Goal: Information Seeking & Learning: Learn about a topic

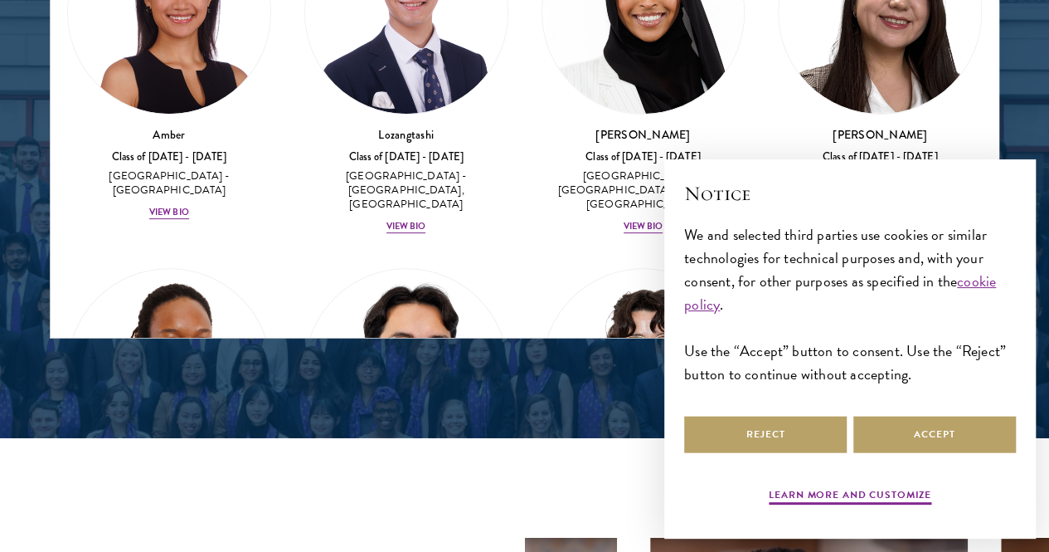
scroll to position [2156, 0]
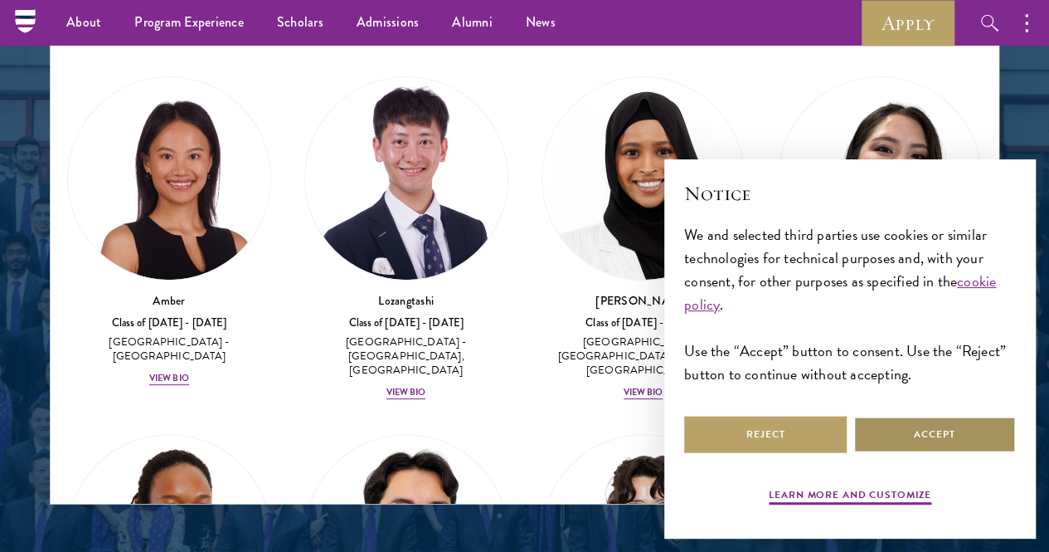
click at [929, 416] on button "Accept" at bounding box center [934, 434] width 163 height 37
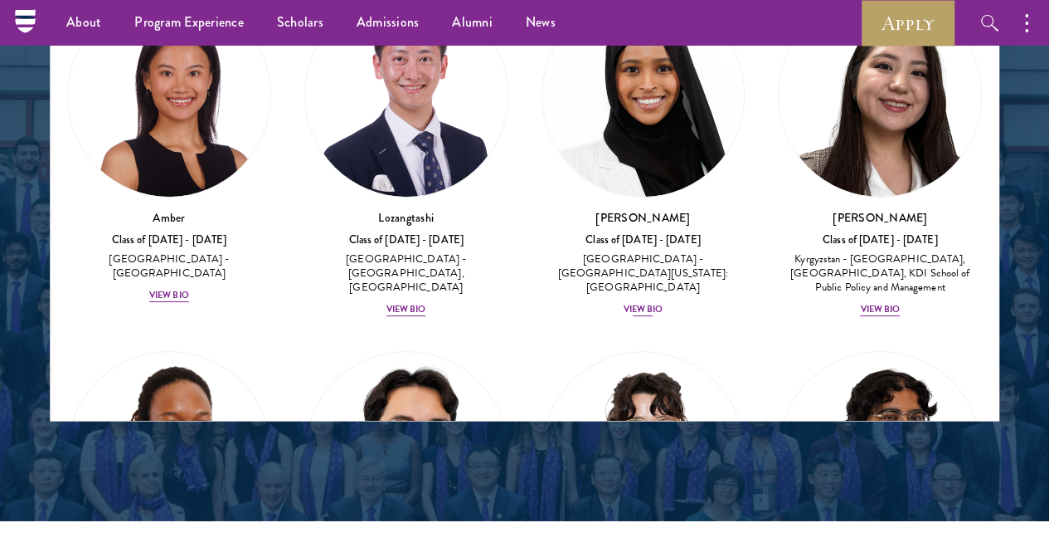
scroll to position [1908, 0]
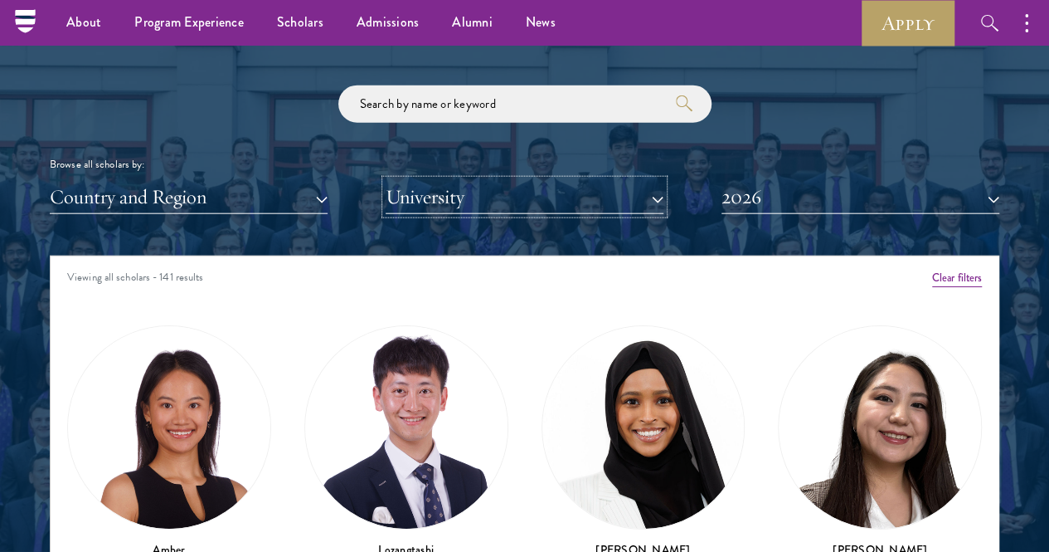
click at [580, 180] on button "University" at bounding box center [525, 197] width 278 height 34
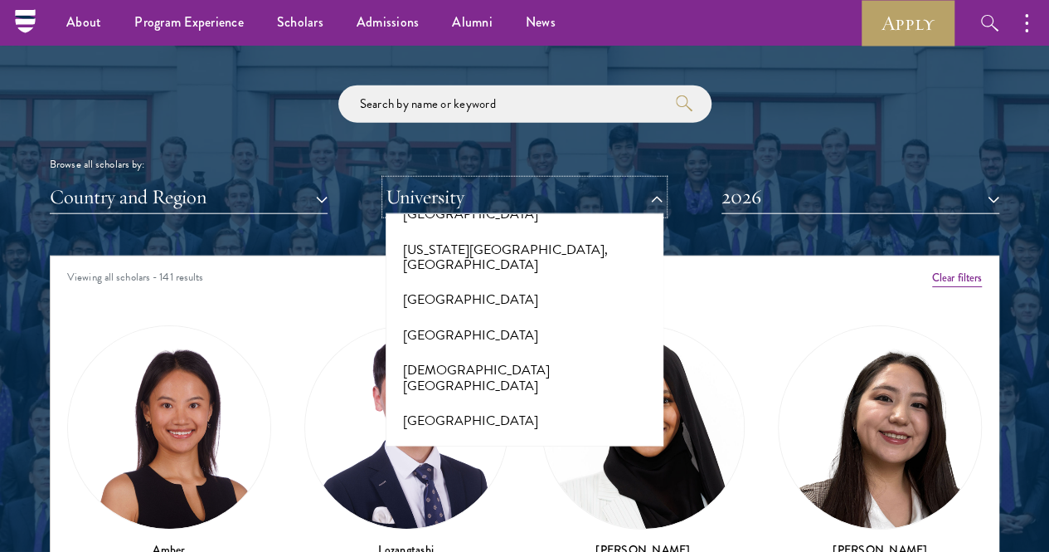
scroll to position [2322, 0]
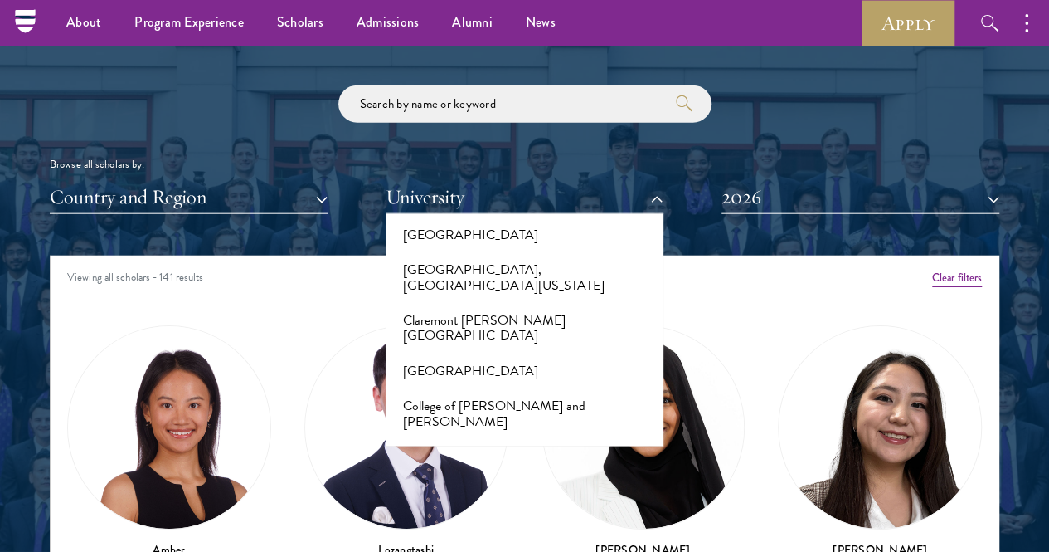
click at [748, 256] on div "Viewing all scholars - 141 results" at bounding box center [525, 279] width 948 height 46
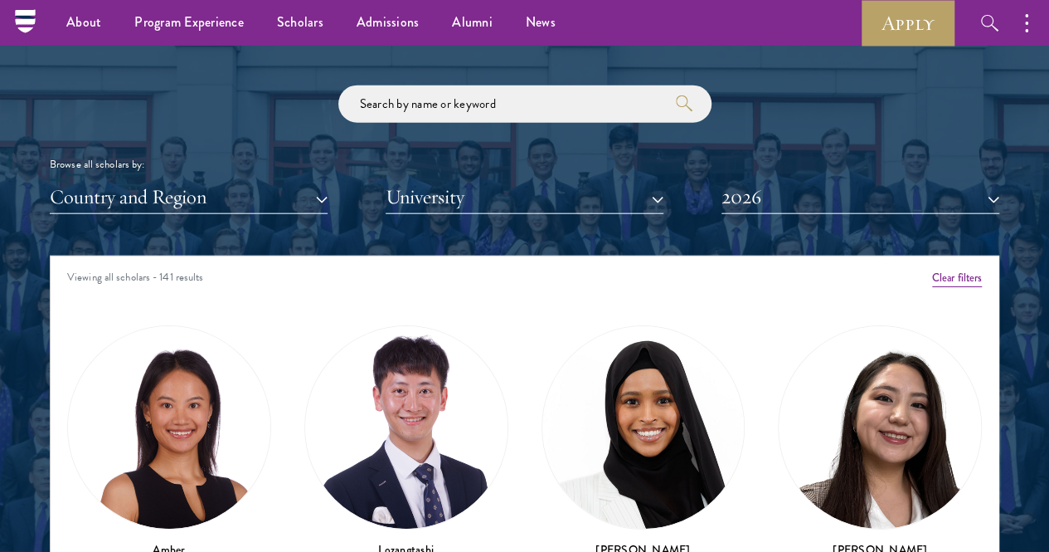
scroll to position [166, 0]
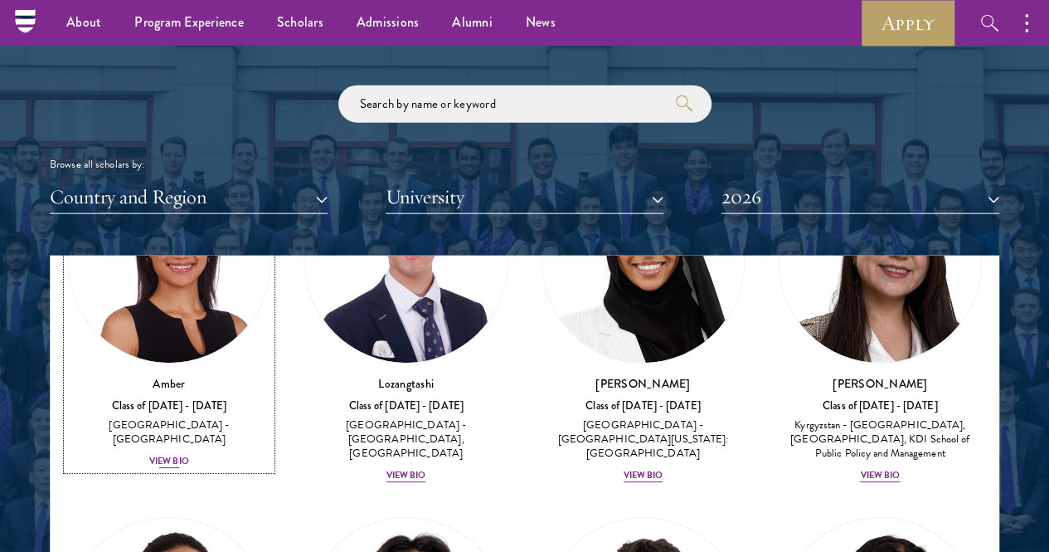
click at [189, 455] on div "View Bio" at bounding box center [169, 461] width 40 height 13
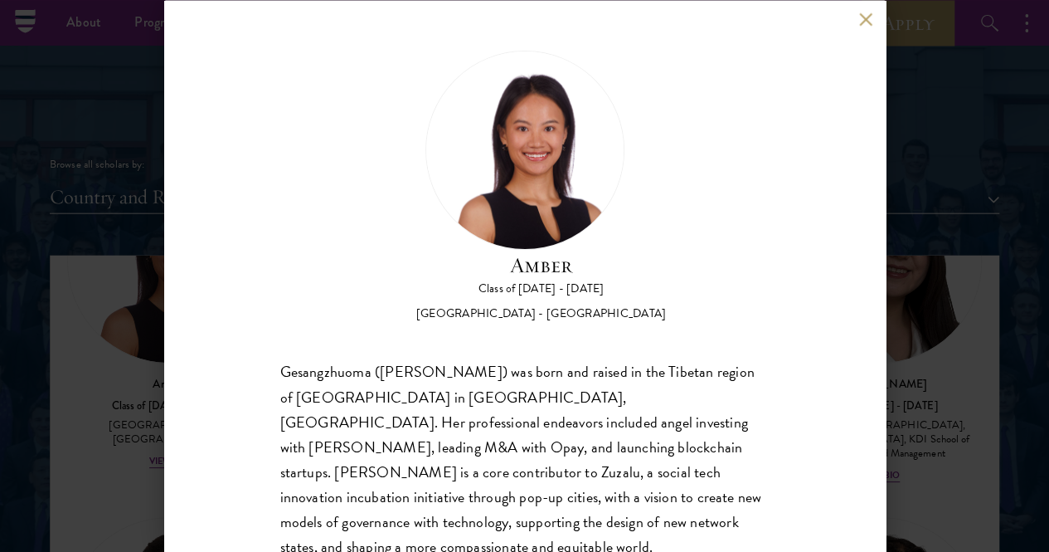
scroll to position [85, 0]
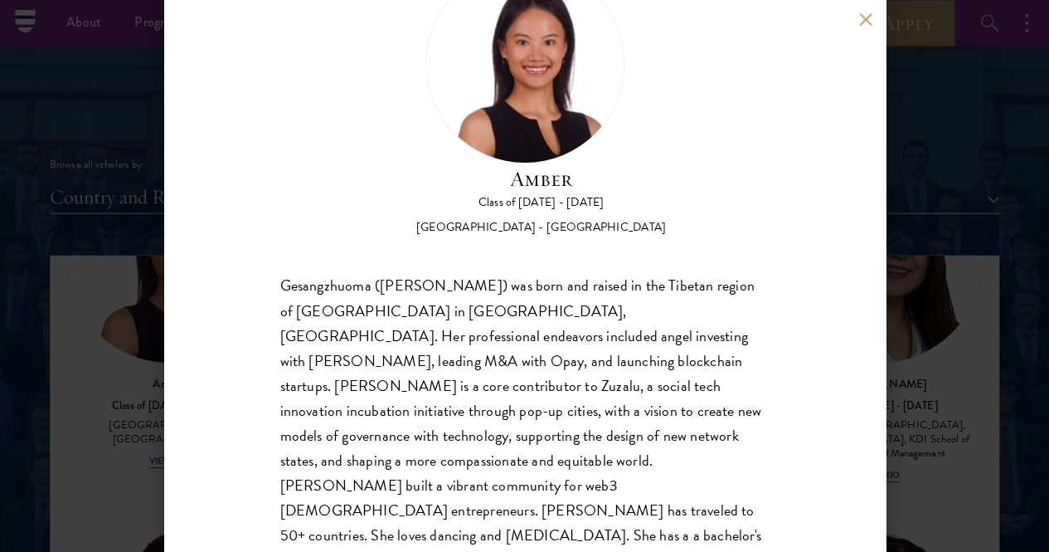
click at [864, 32] on div "Amber Class of [DATE] - [DATE] [GEOGRAPHIC_DATA] - [GEOGRAPHIC_DATA] Gesangzhuo…" at bounding box center [525, 276] width 722 height 552
click at [859, 21] on button at bounding box center [866, 19] width 14 height 14
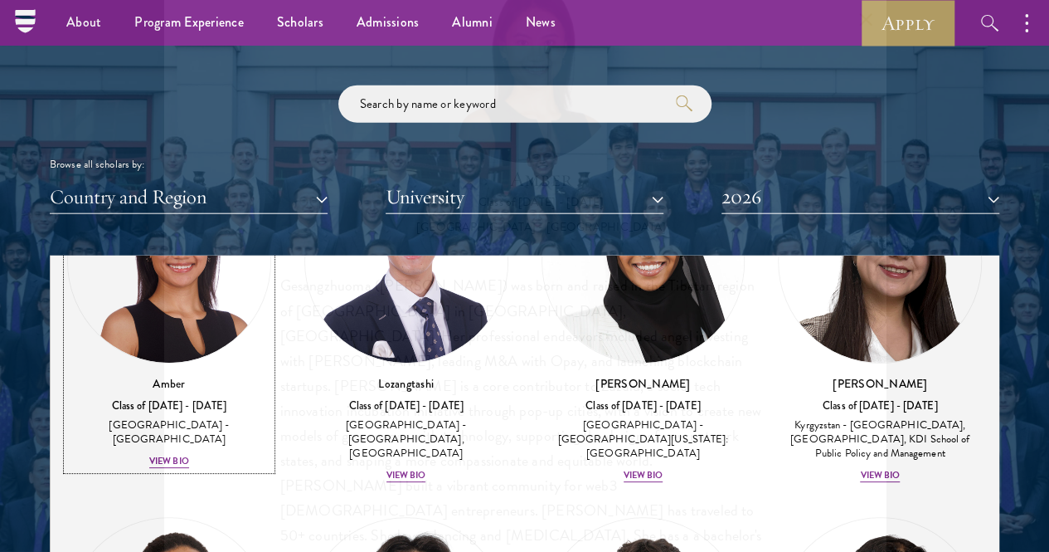
scroll to position [67, 0]
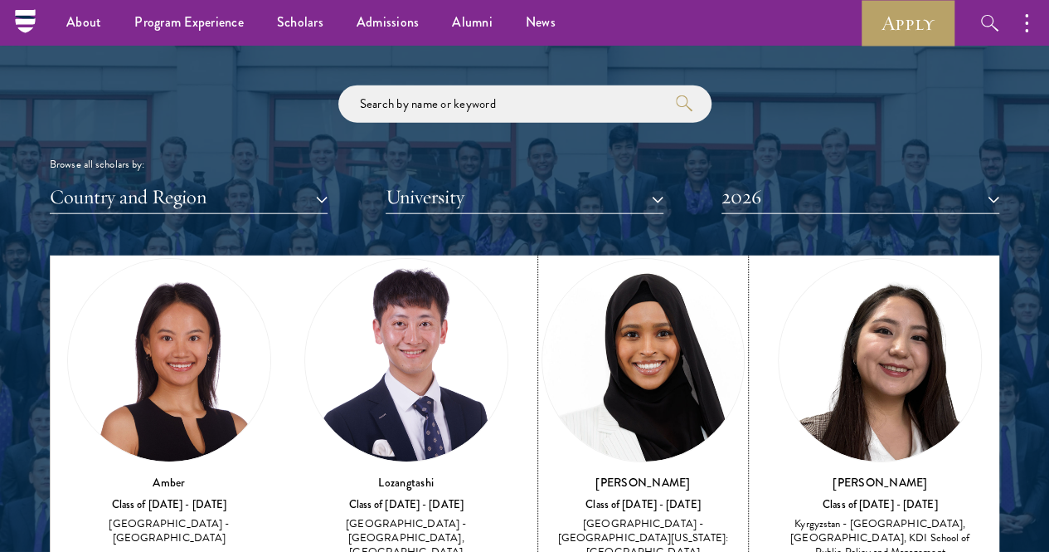
click at [561, 272] on img at bounding box center [643, 360] width 202 height 202
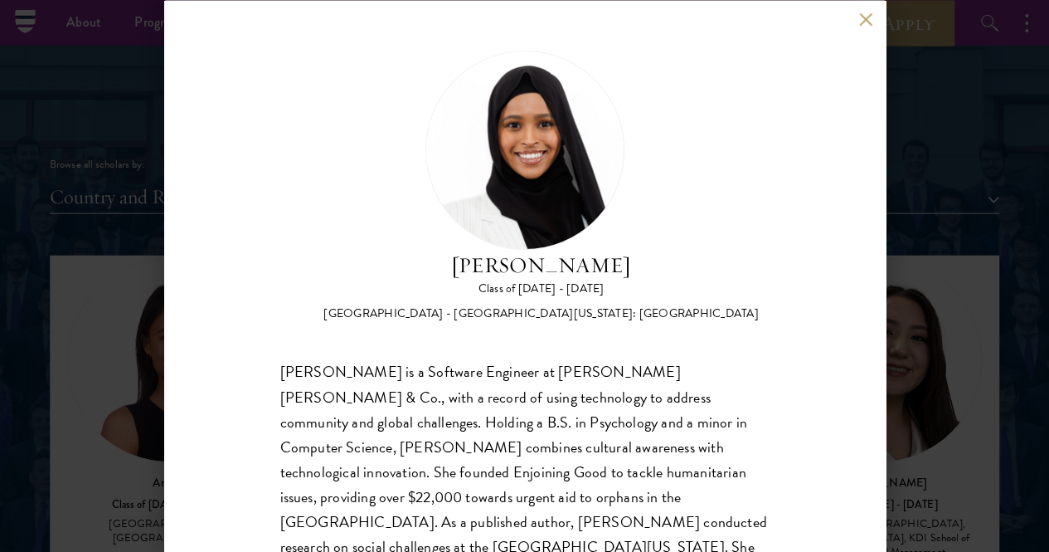
click at [851, 13] on div "[PERSON_NAME] Class of [DATE] - [DATE] [GEOGRAPHIC_DATA] - [GEOGRAPHIC_DATA][US…" at bounding box center [525, 276] width 722 height 552
click at [863, 18] on button at bounding box center [866, 19] width 14 height 14
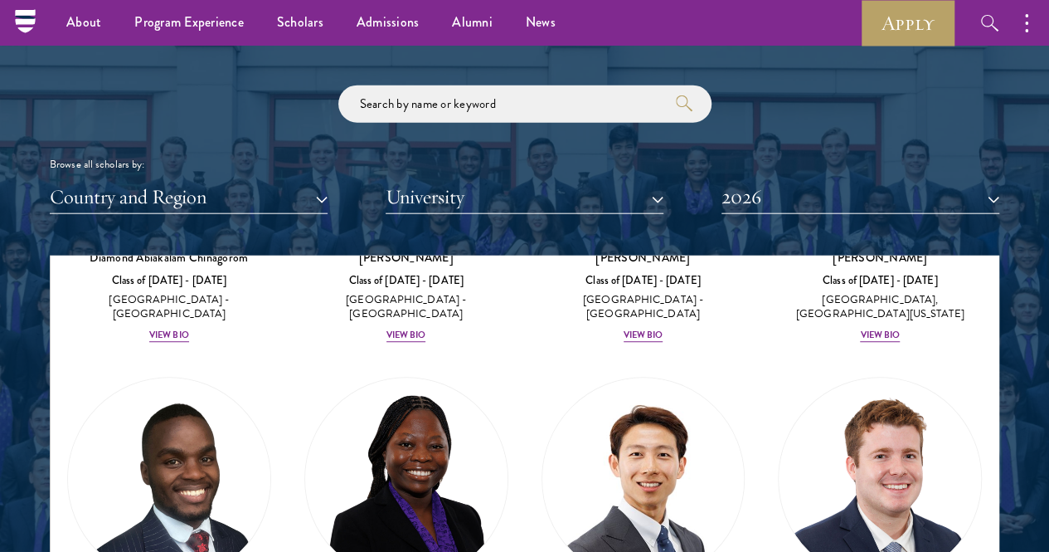
scroll to position [980, 0]
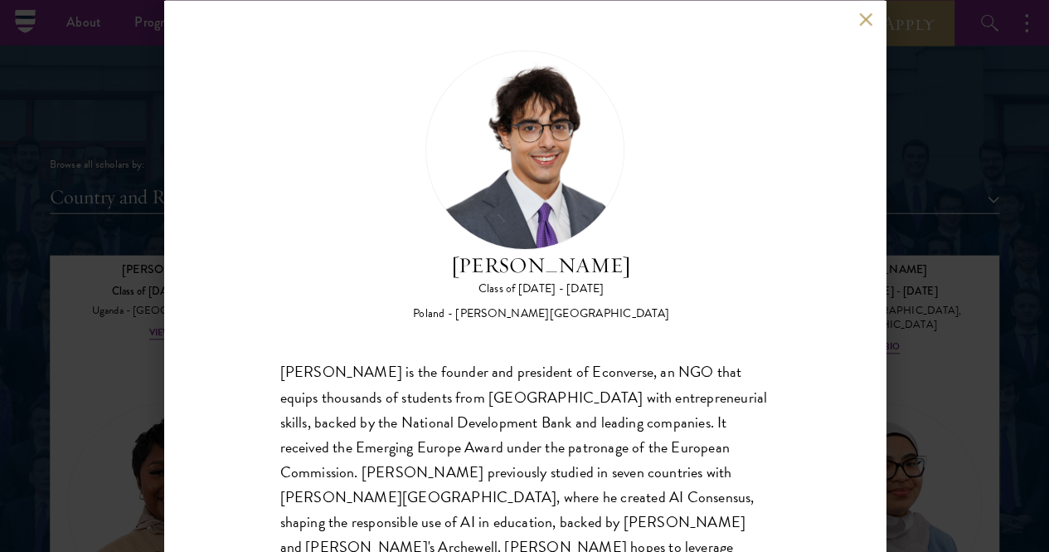
click at [866, 22] on button at bounding box center [866, 19] width 14 height 14
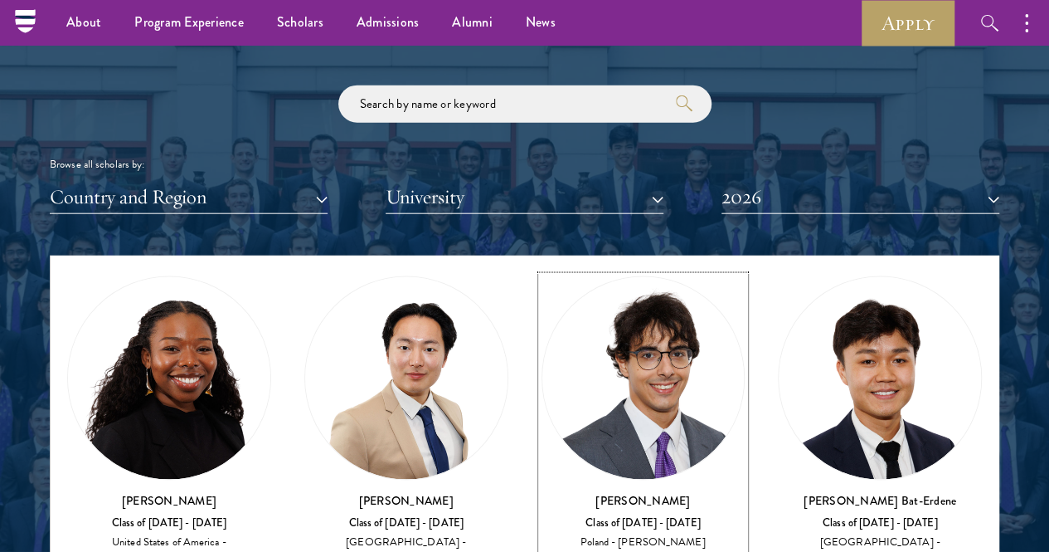
scroll to position [1643, 0]
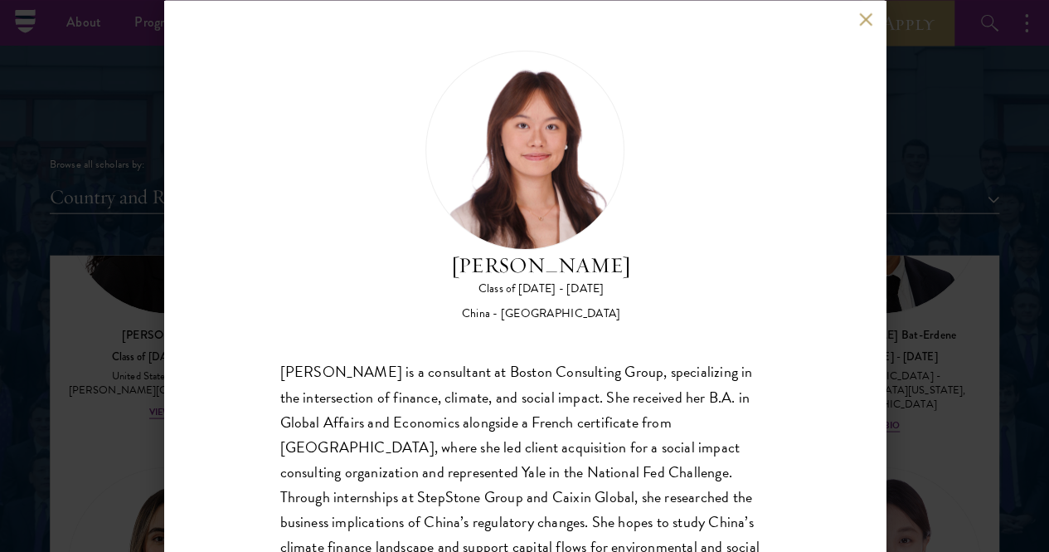
click at [869, 11] on div "[PERSON_NAME] Class of [DATE] - [DATE] [GEOGRAPHIC_DATA] - [GEOGRAPHIC_DATA] [P…" at bounding box center [525, 276] width 722 height 552
click at [863, 21] on button at bounding box center [866, 19] width 14 height 14
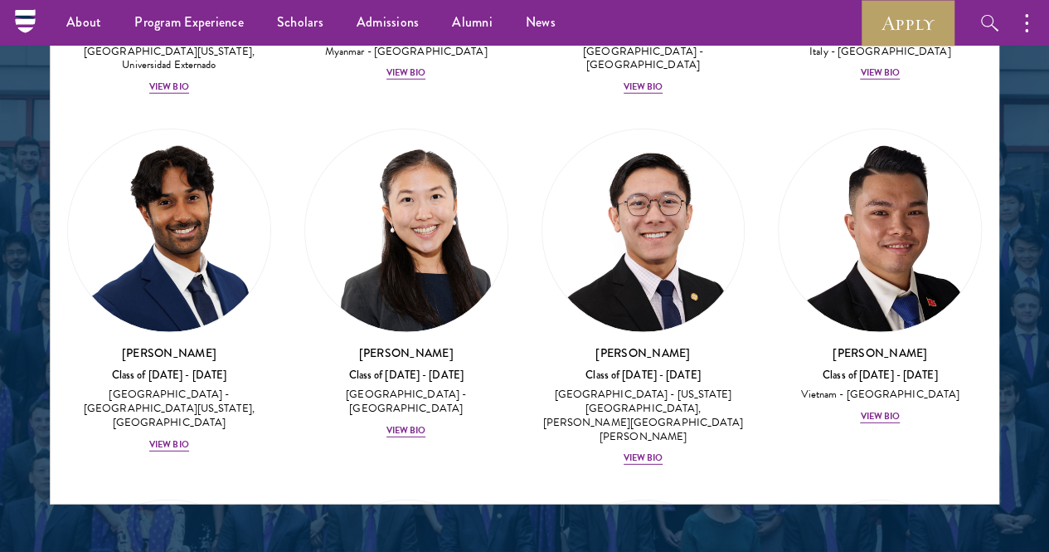
scroll to position [1908, 0]
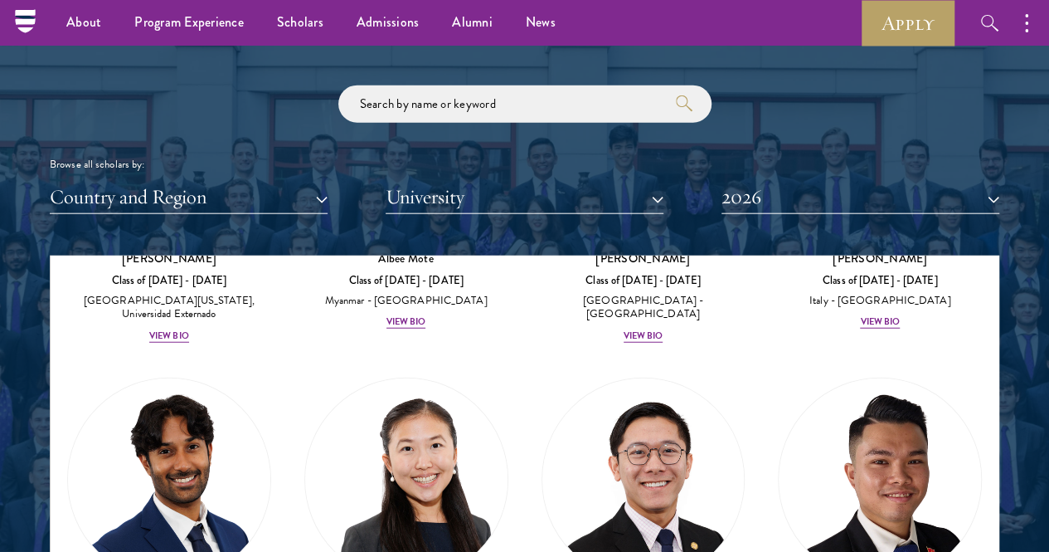
click at [861, 183] on div "Scholar Directory Congratulations and welcome to the Schwarzman Scholars Class …" at bounding box center [525, 340] width 950 height 826
click at [845, 180] on button "2026" at bounding box center [861, 197] width 278 height 34
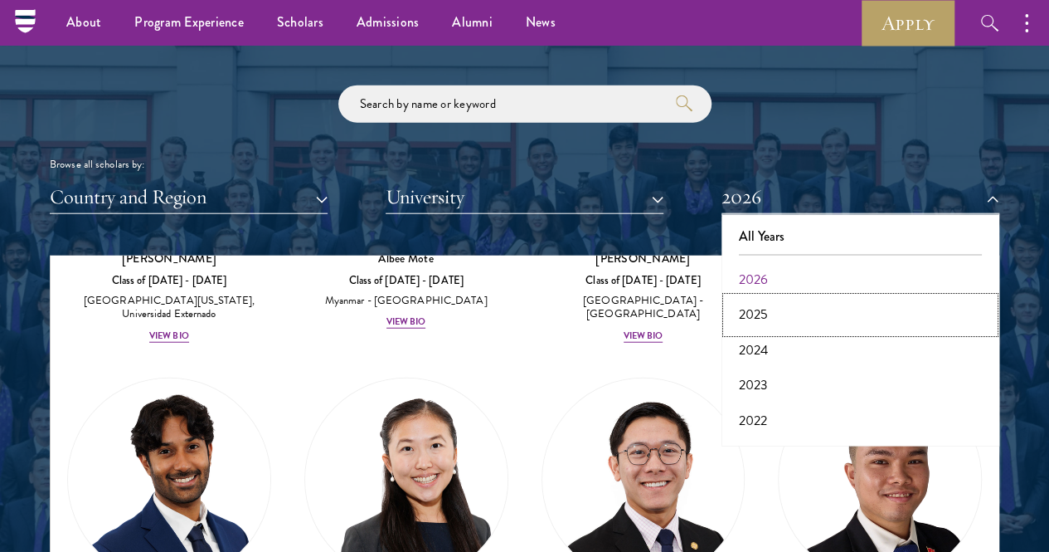
click at [784, 297] on button "2025" at bounding box center [861, 314] width 268 height 35
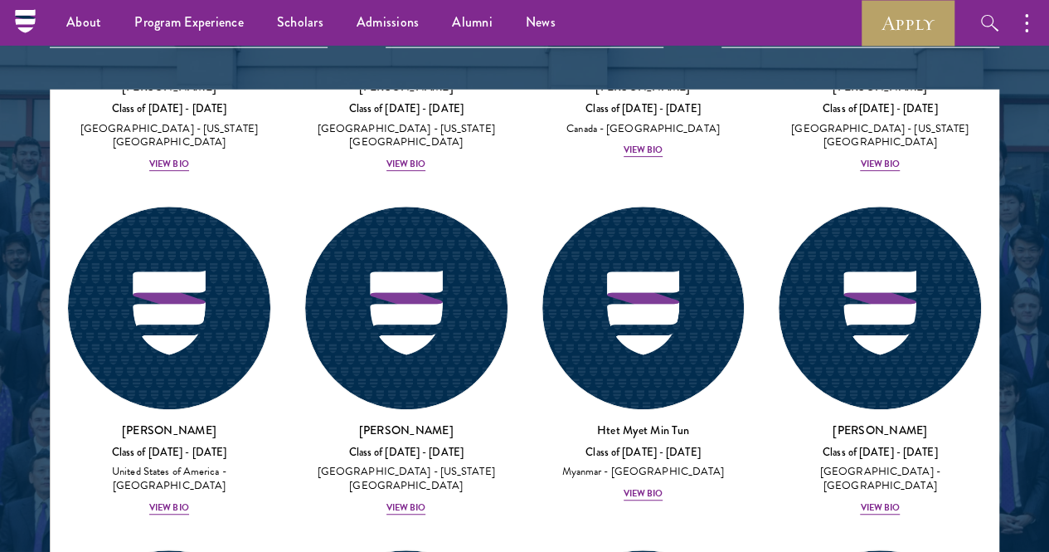
scroll to position [1825, 0]
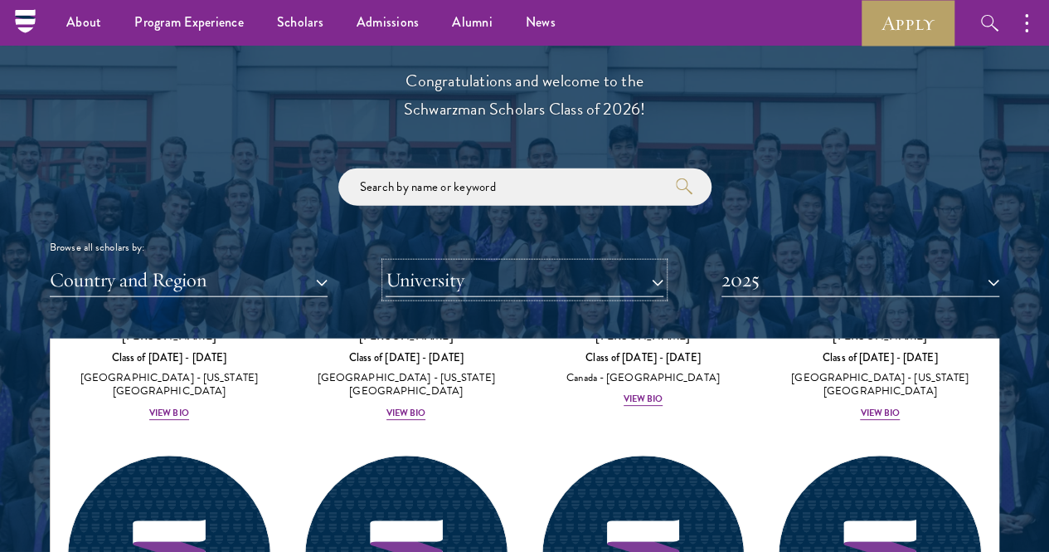
click at [479, 263] on button "University" at bounding box center [525, 280] width 278 height 34
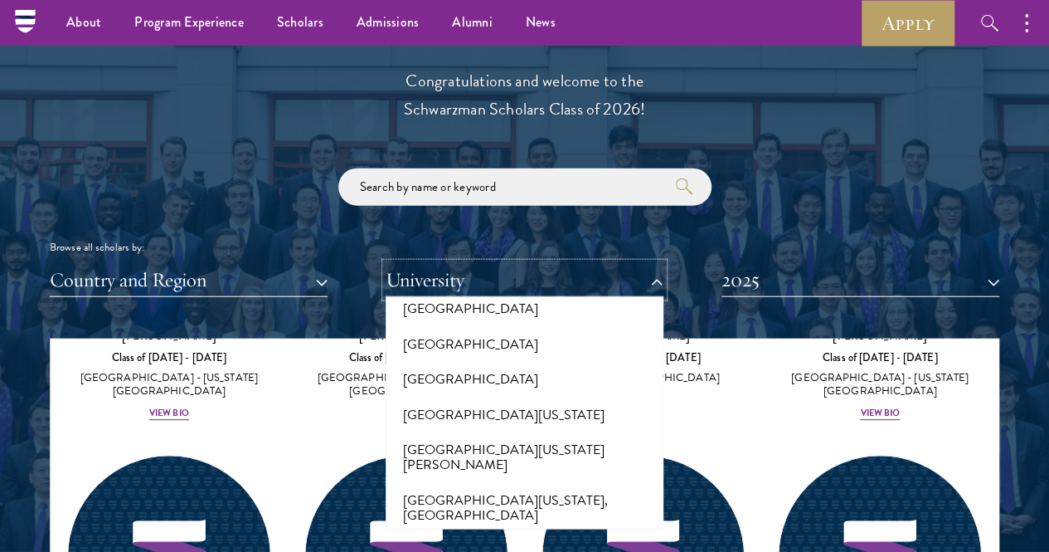
scroll to position [12777, 0]
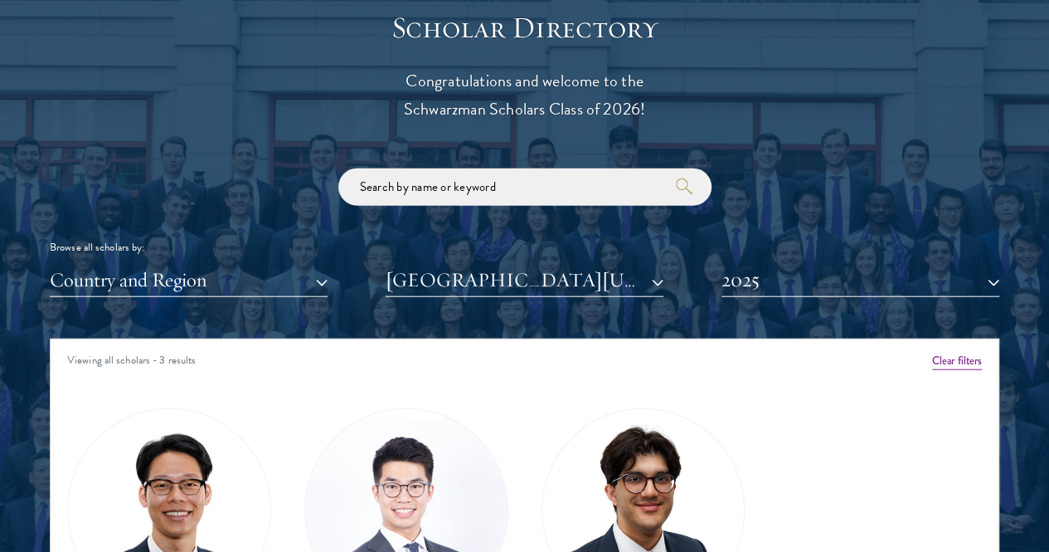
scroll to position [2073, 0]
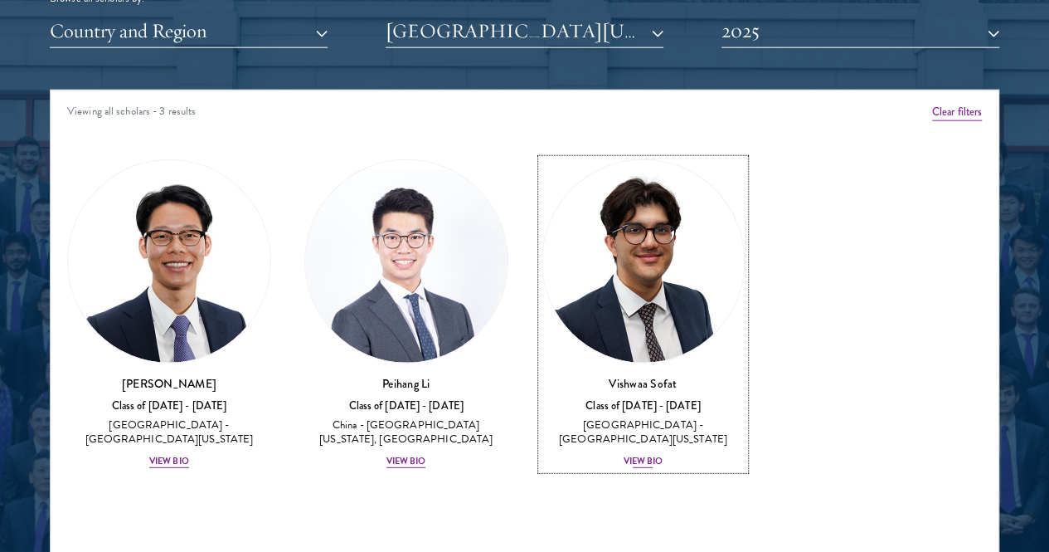
click at [624, 455] on div "View Bio" at bounding box center [644, 461] width 40 height 13
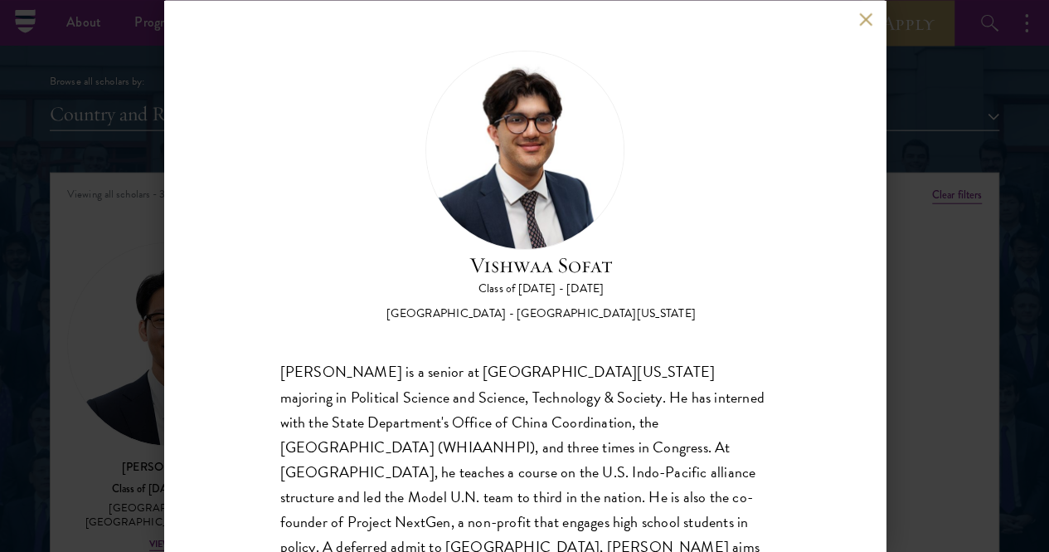
scroll to position [31, 0]
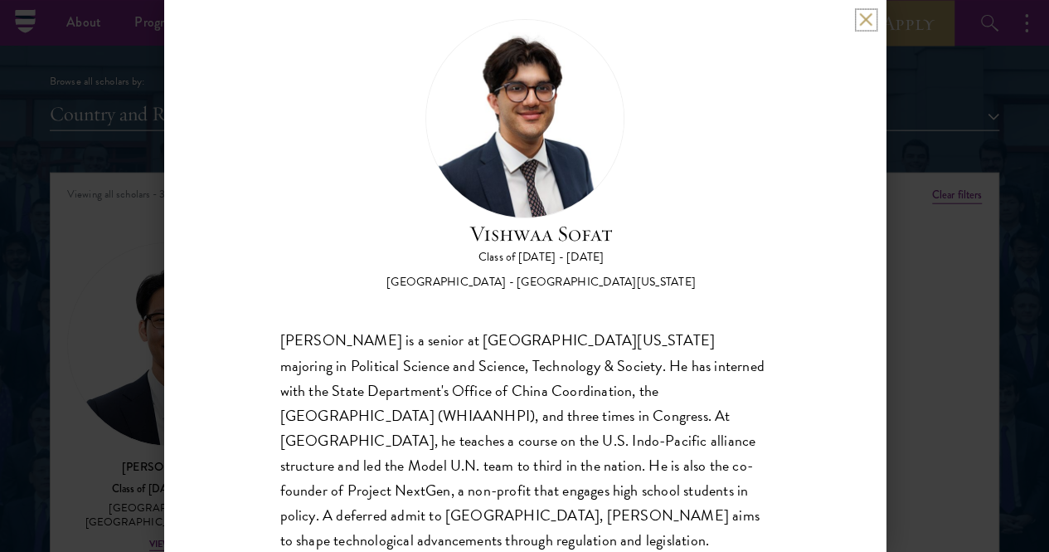
click at [868, 21] on button at bounding box center [866, 19] width 14 height 14
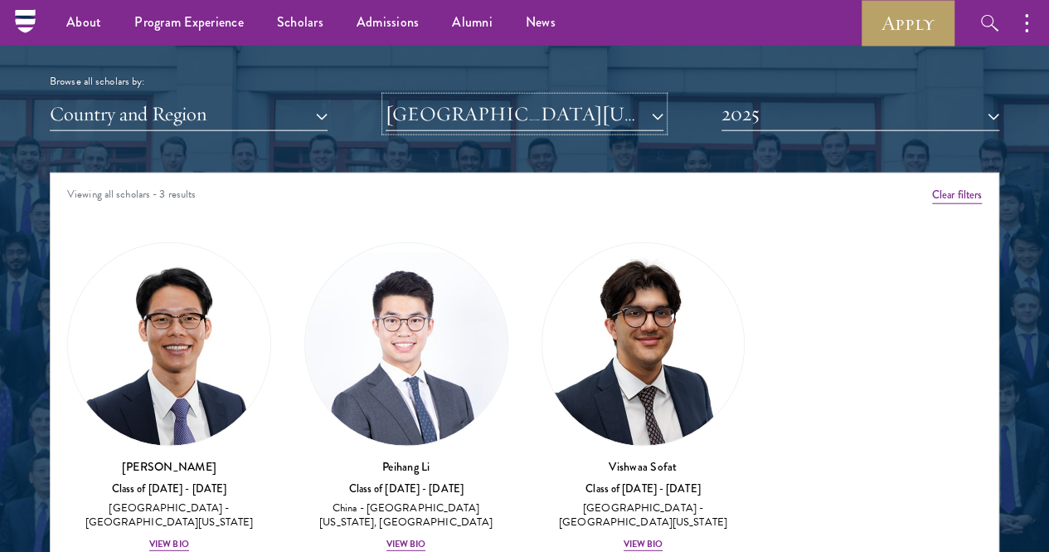
click at [561, 97] on button "[GEOGRAPHIC_DATA][US_STATE]" at bounding box center [525, 114] width 278 height 34
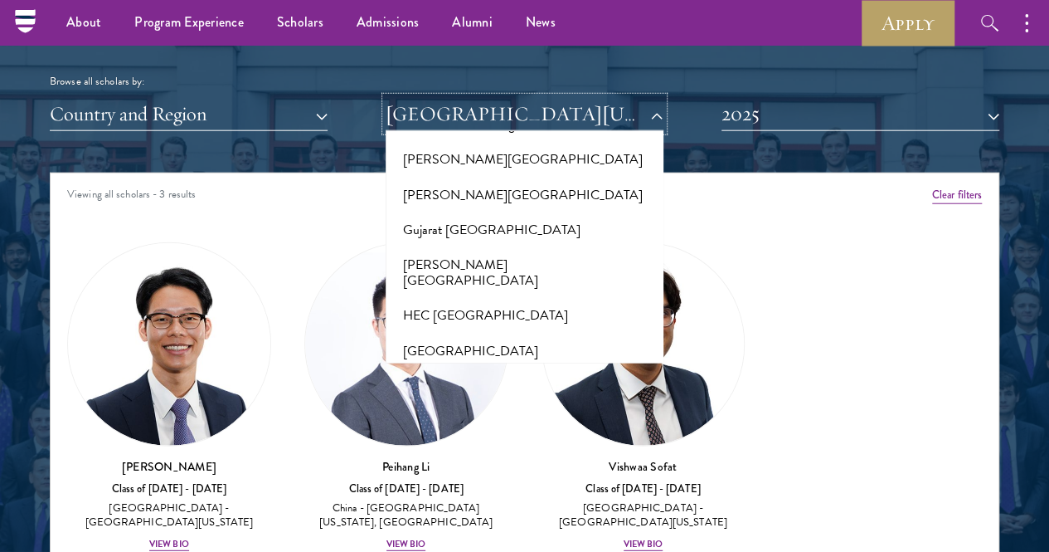
scroll to position [4234, 0]
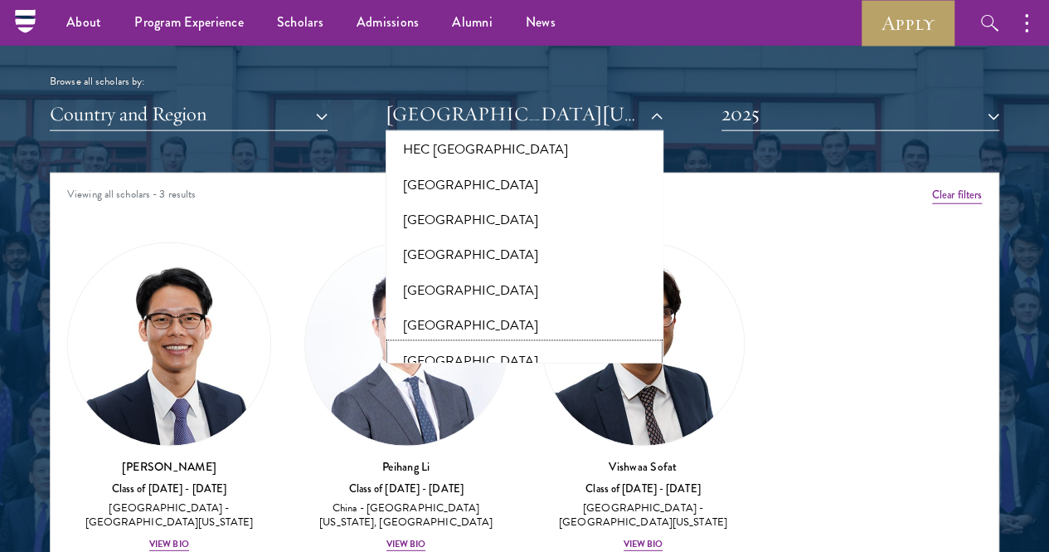
click at [437, 344] on button "[GEOGRAPHIC_DATA]" at bounding box center [525, 361] width 268 height 35
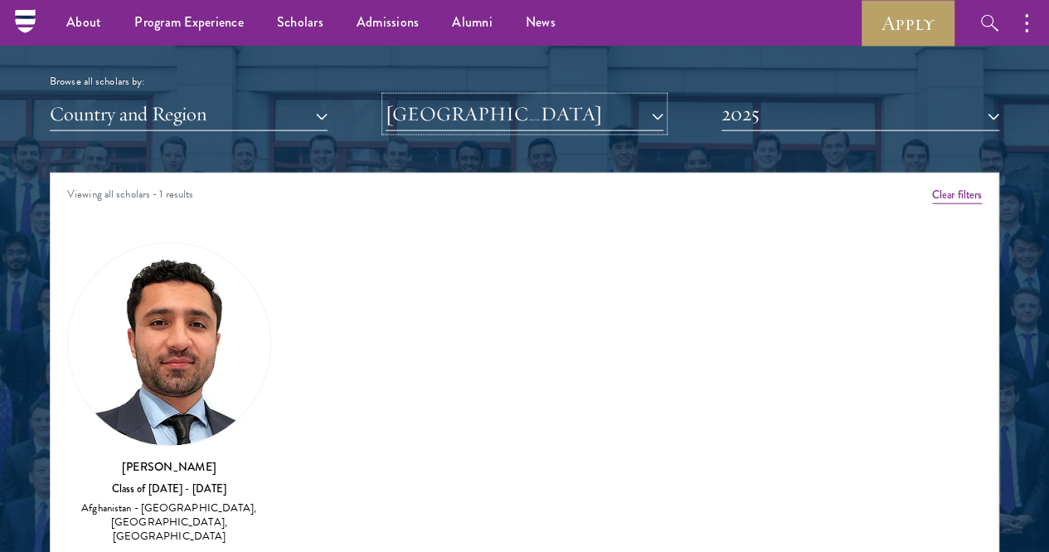
click at [493, 97] on button "[GEOGRAPHIC_DATA]" at bounding box center [525, 114] width 278 height 34
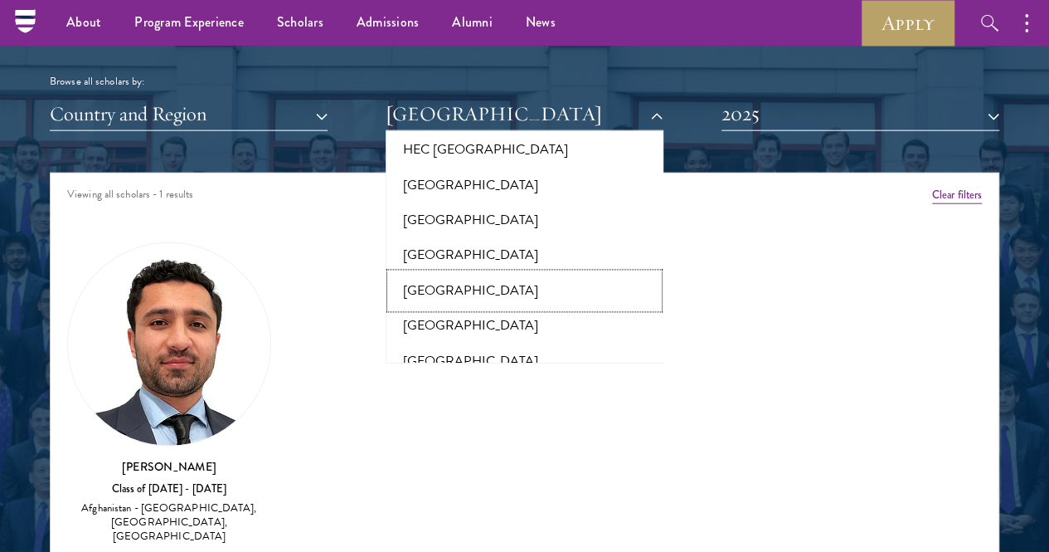
click at [466, 274] on button "[GEOGRAPHIC_DATA]" at bounding box center [525, 291] width 268 height 35
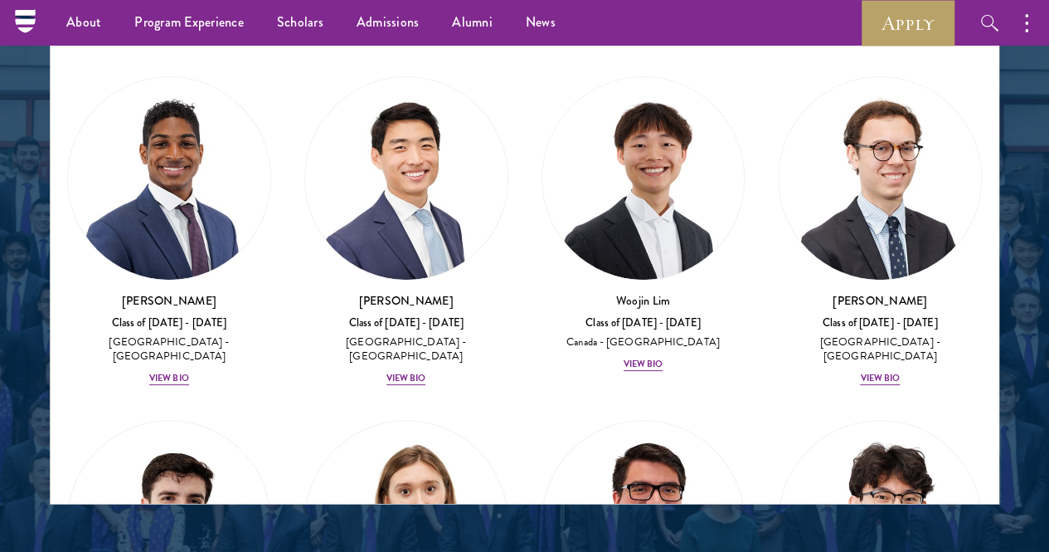
scroll to position [2073, 0]
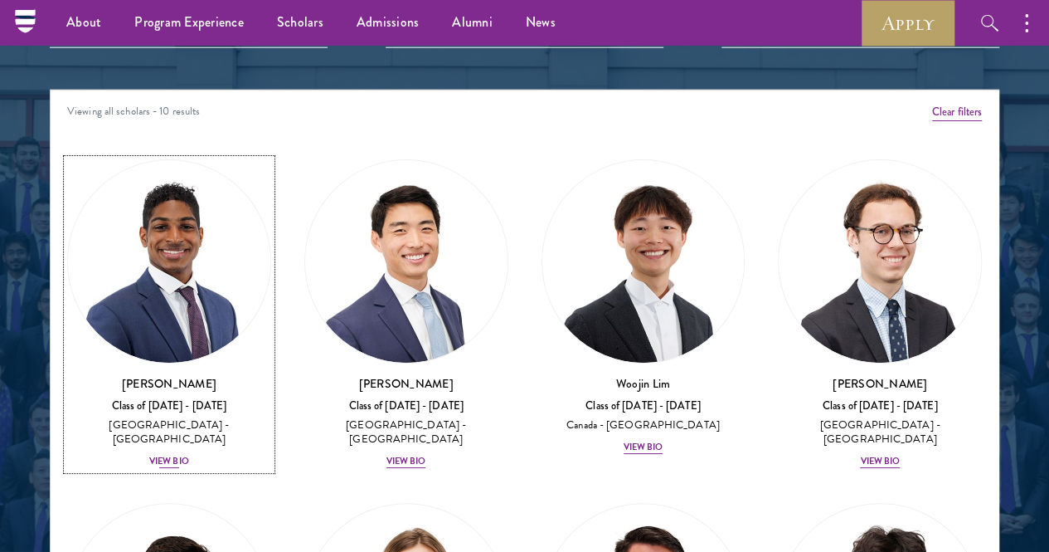
click at [230, 179] on img at bounding box center [169, 261] width 202 height 202
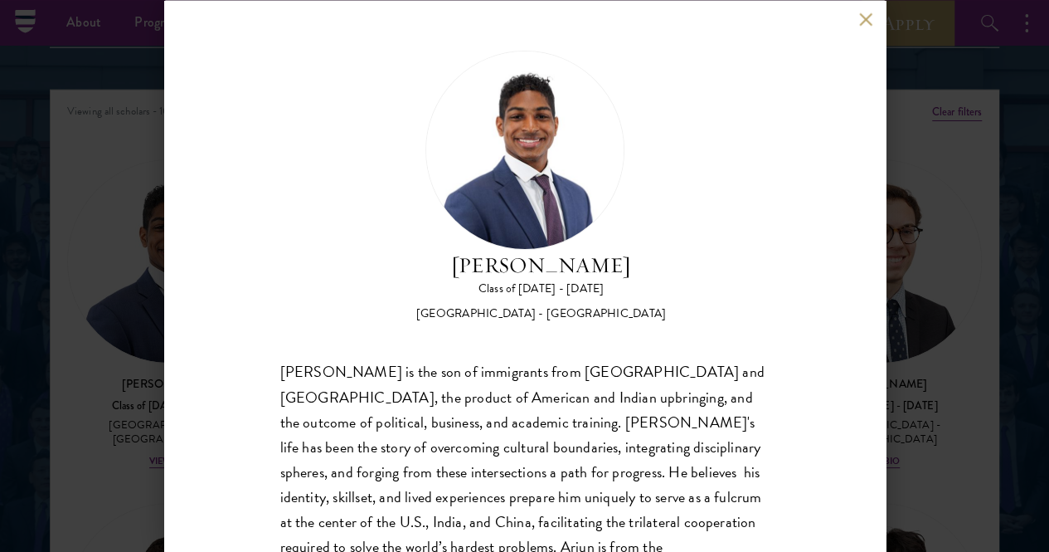
click at [862, 11] on div "[PERSON_NAME] Class of [DATE] - [DATE] [GEOGRAPHIC_DATA] - [GEOGRAPHIC_DATA] [P…" at bounding box center [525, 276] width 722 height 552
click at [862, 27] on div "[PERSON_NAME] Class of [DATE] - [DATE] [GEOGRAPHIC_DATA] - [GEOGRAPHIC_DATA] [P…" at bounding box center [525, 276] width 722 height 552
click at [862, 26] on button at bounding box center [866, 19] width 14 height 14
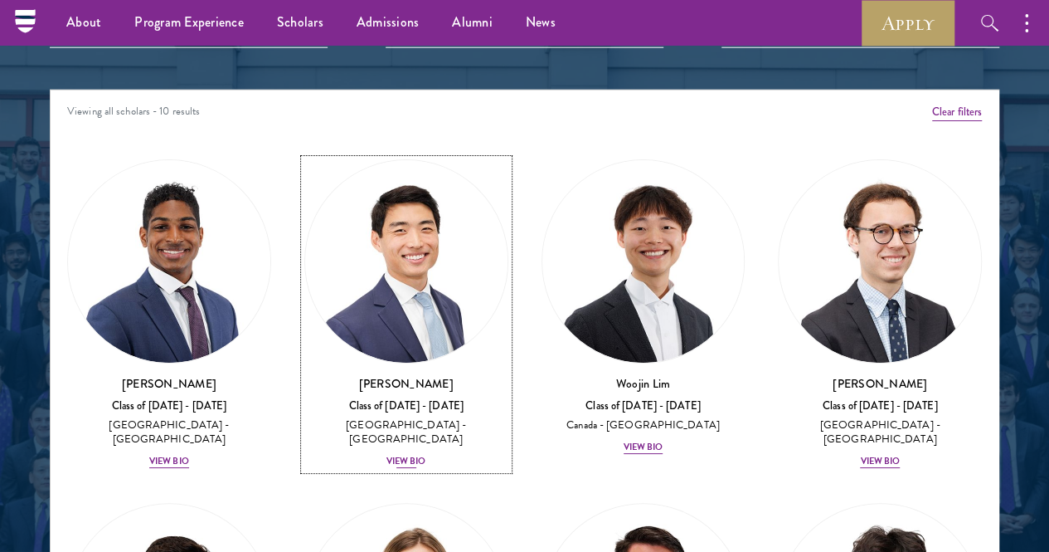
click at [344, 194] on img at bounding box center [406, 261] width 202 height 202
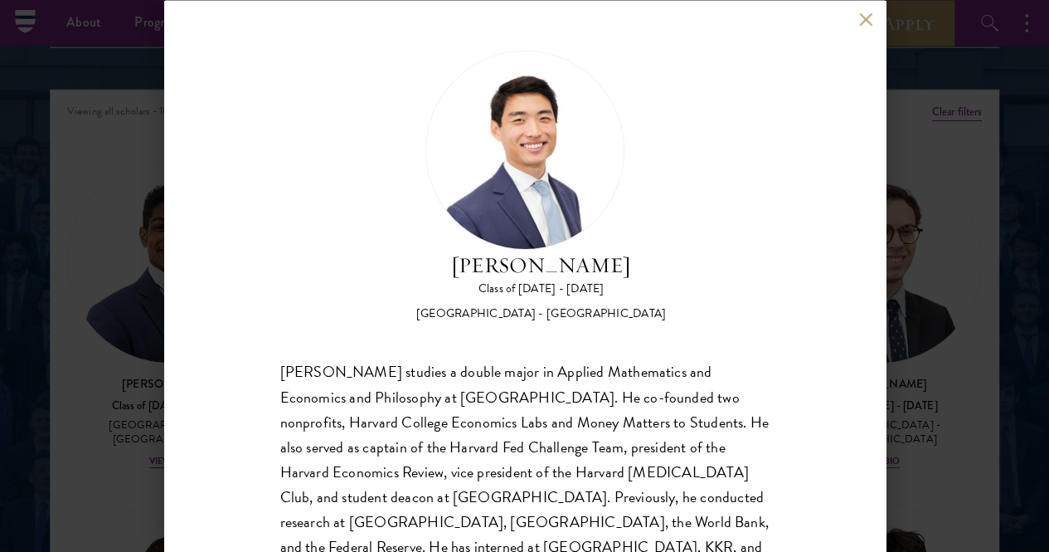
scroll to position [58, 0]
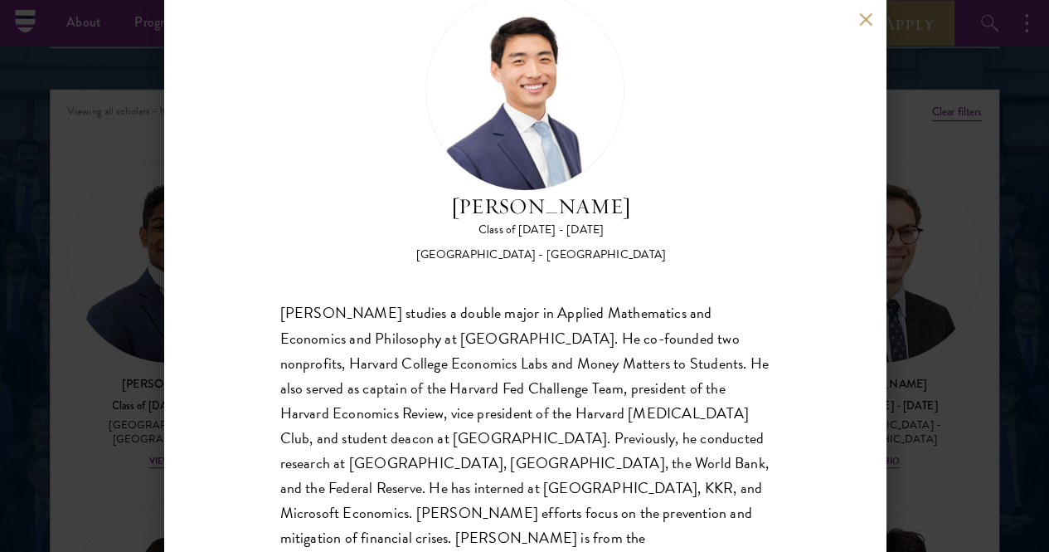
click at [859, 25] on button at bounding box center [866, 19] width 14 height 14
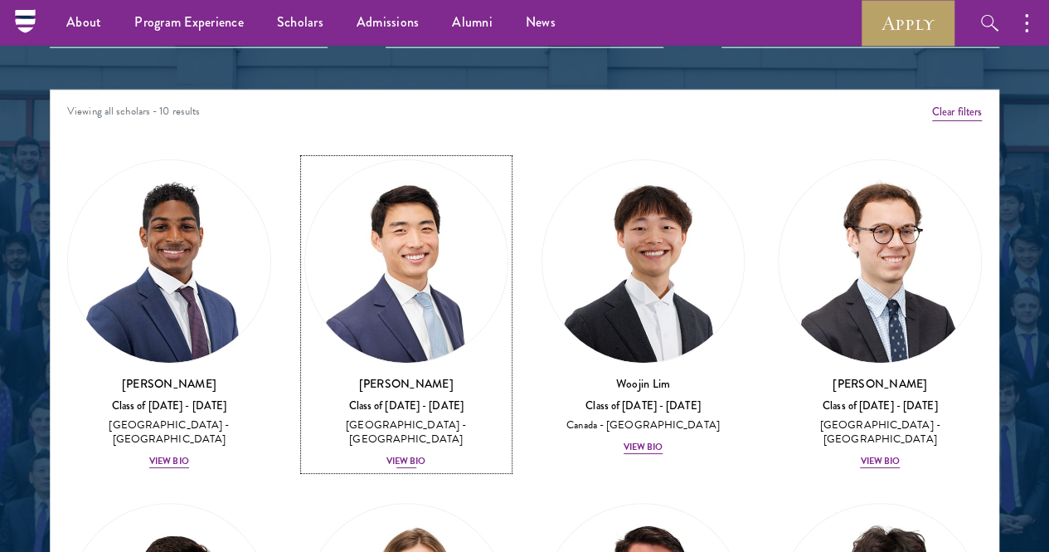
click at [378, 195] on img at bounding box center [406, 261] width 202 height 202
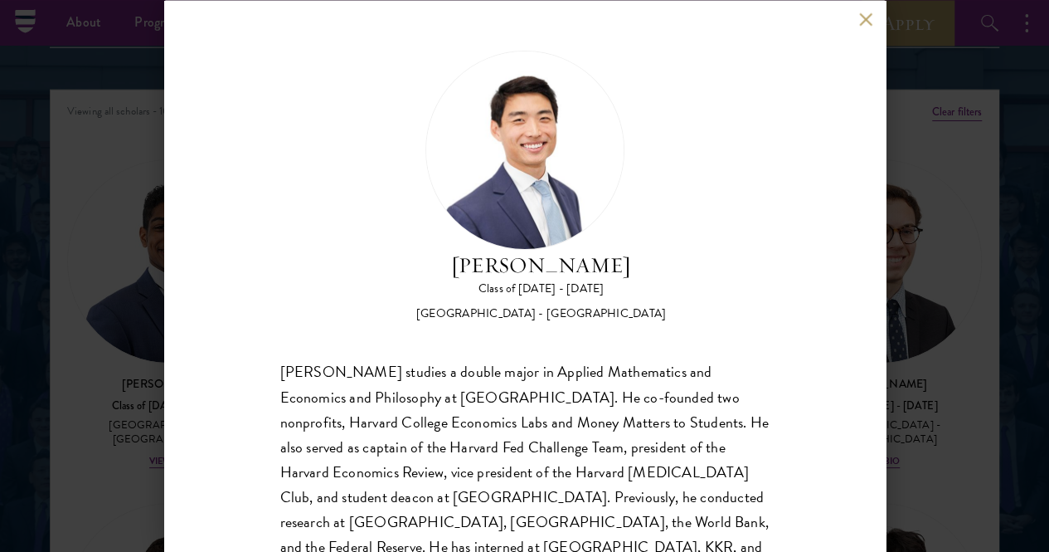
click at [858, 29] on div "[PERSON_NAME] Class of [DATE] - [DATE] [GEOGRAPHIC_DATA] - [GEOGRAPHIC_DATA] [P…" at bounding box center [525, 276] width 722 height 552
click at [860, 19] on button at bounding box center [866, 19] width 14 height 14
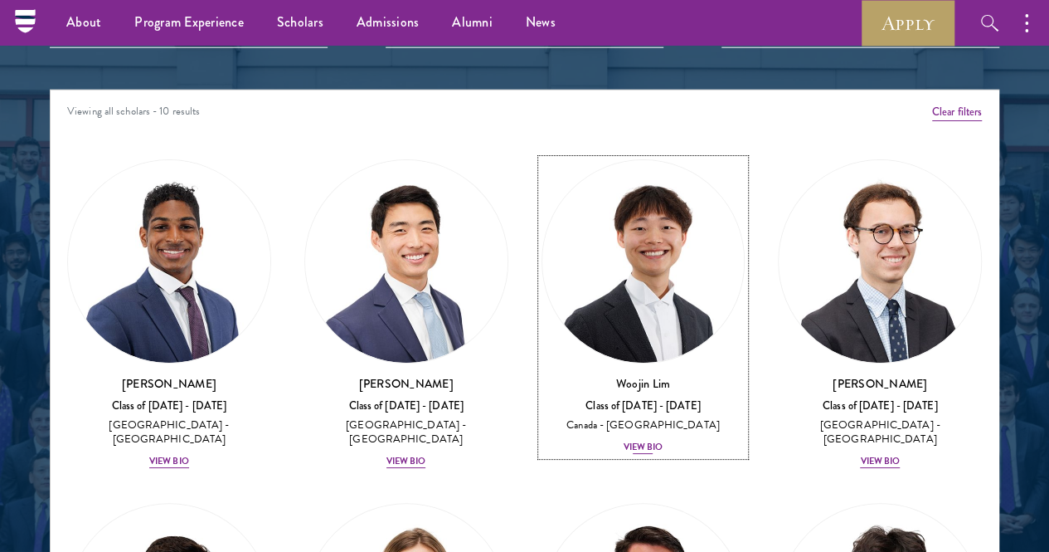
click at [544, 202] on img at bounding box center [643, 261] width 202 height 202
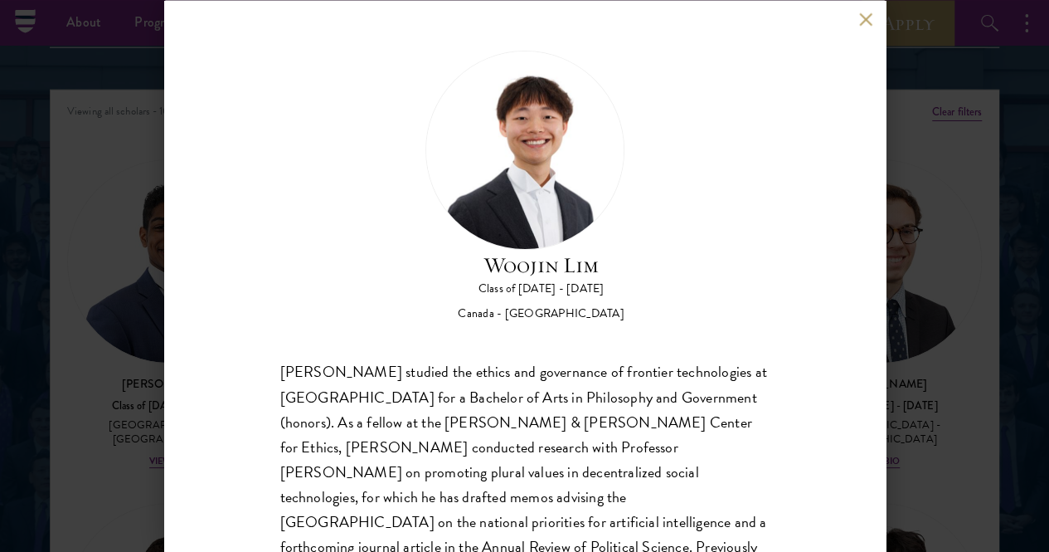
scroll to position [31, 0]
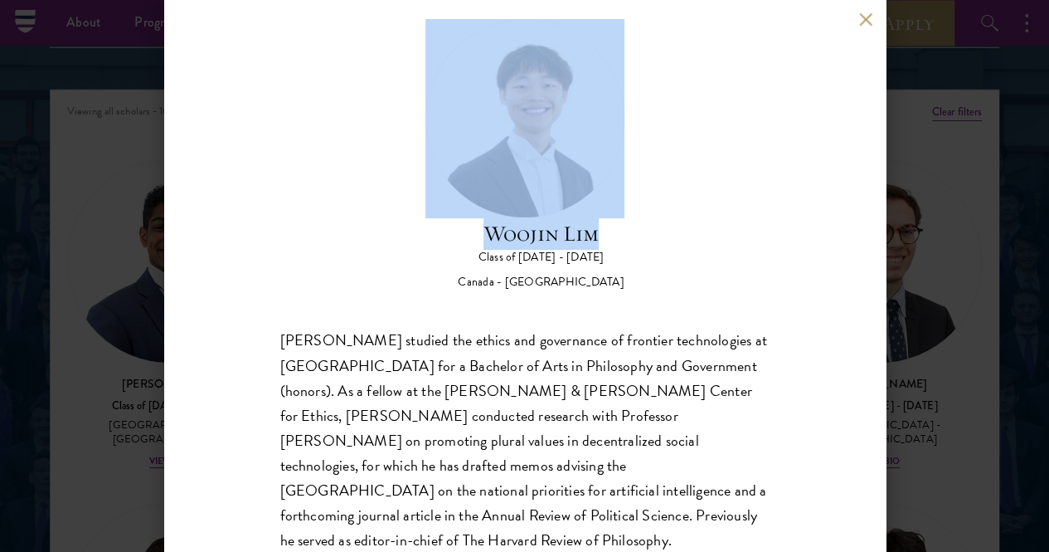
click at [858, 17] on div "[PERSON_NAME] Class of [DATE] - [DATE] [GEOGRAPHIC_DATA] - [GEOGRAPHIC_DATA] [P…" at bounding box center [525, 276] width 722 height 552
click at [859, 21] on button at bounding box center [866, 19] width 14 height 14
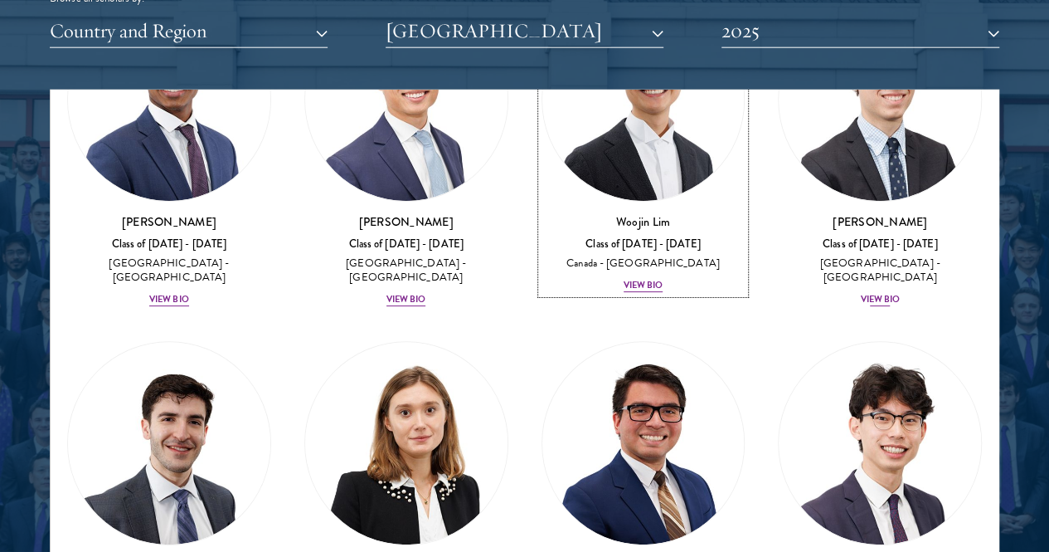
scroll to position [2156, 0]
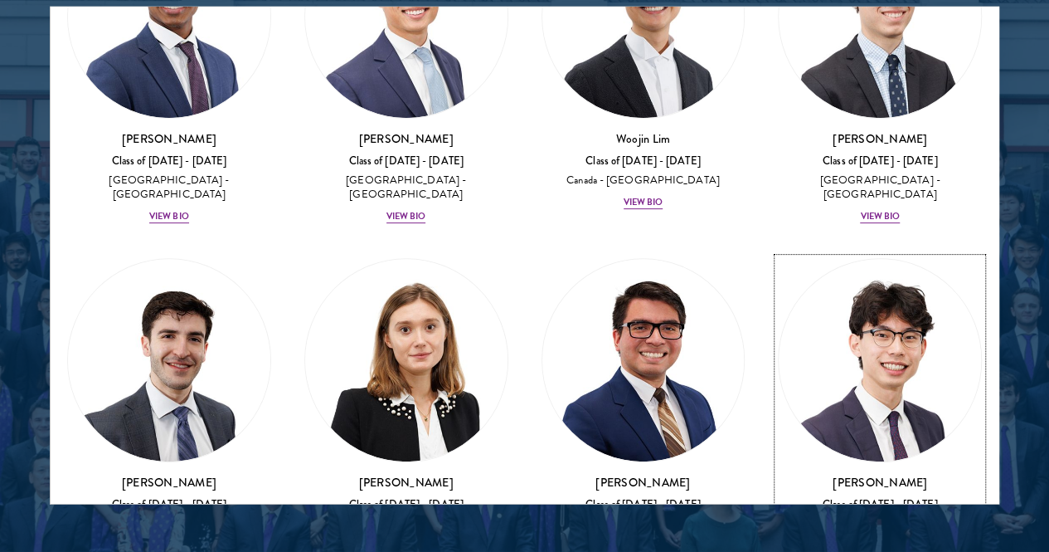
click at [779, 259] on img at bounding box center [880, 360] width 202 height 202
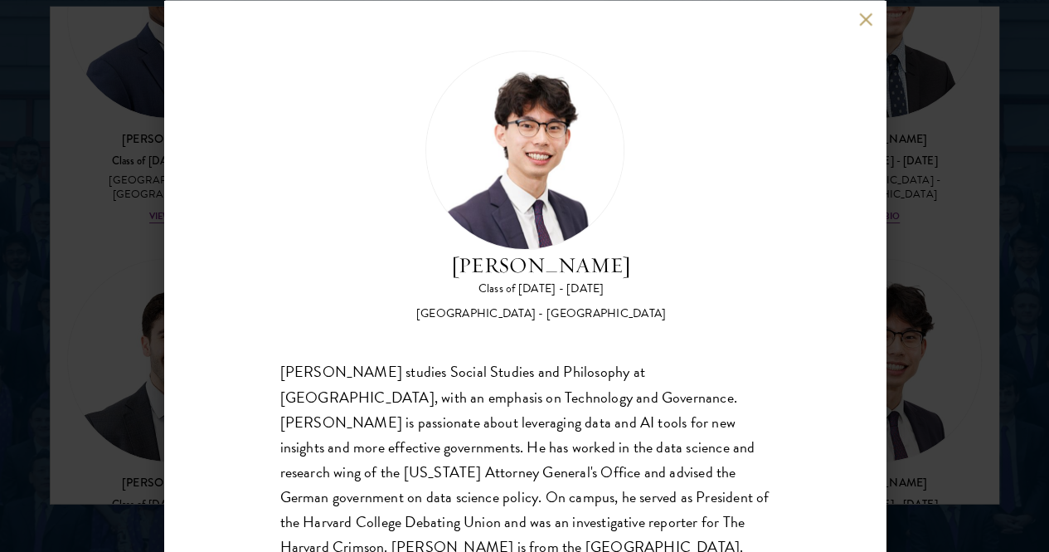
click at [970, 138] on div "[PERSON_NAME] Class of [DATE] - [DATE] [GEOGRAPHIC_DATA] - [GEOGRAPHIC_DATA] [P…" at bounding box center [524, 276] width 1049 height 552
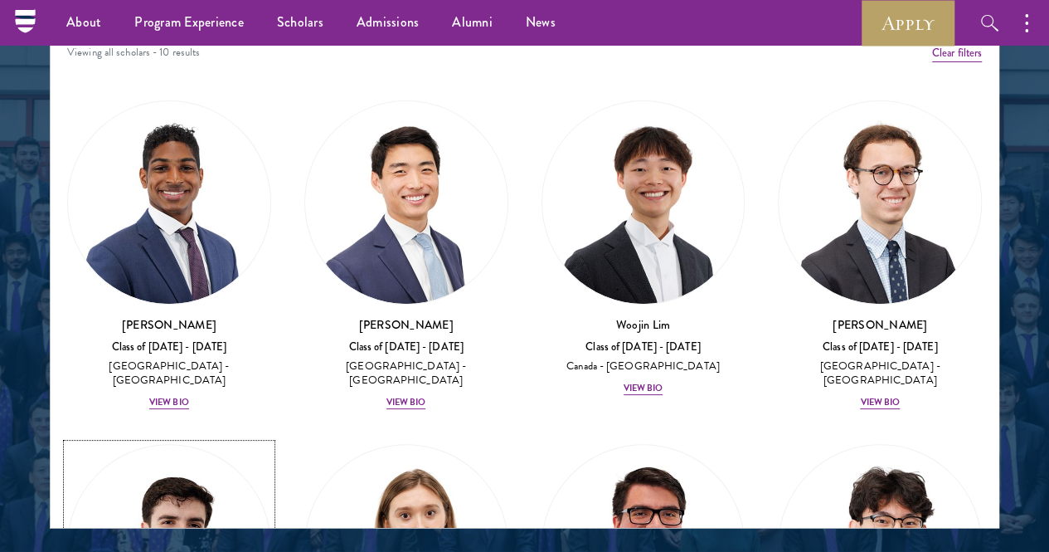
click at [270, 445] on img at bounding box center [169, 546] width 202 height 202
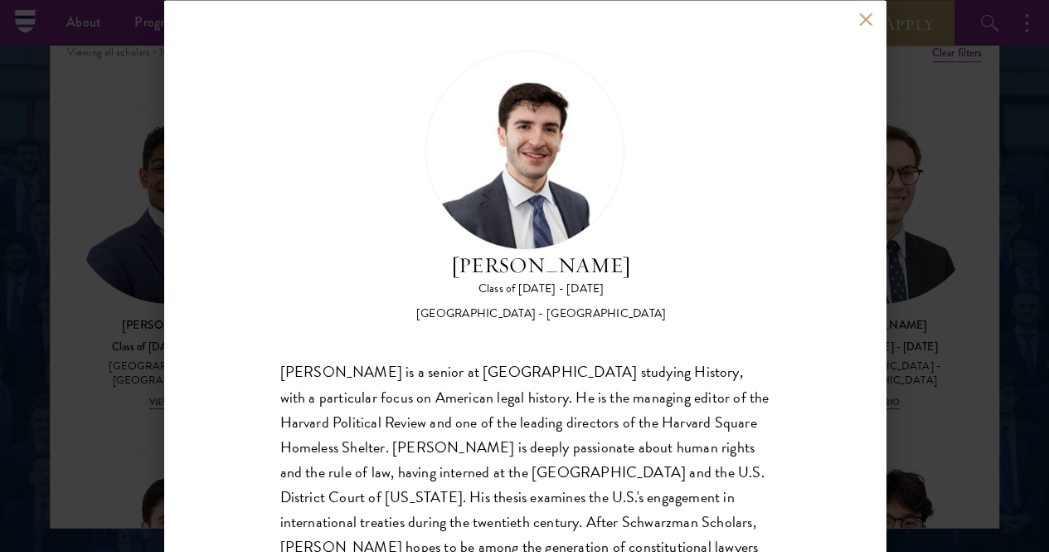
scroll to position [58, 0]
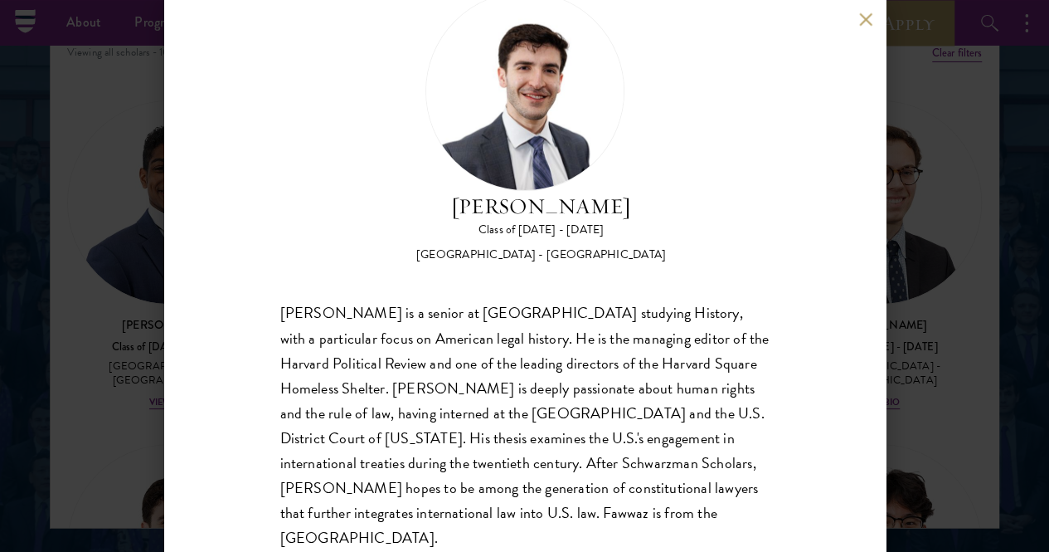
click at [947, 190] on div "[PERSON_NAME] Class of [DATE] - [DATE] [GEOGRAPHIC_DATA] - [GEOGRAPHIC_DATA] [P…" at bounding box center [524, 276] width 1049 height 552
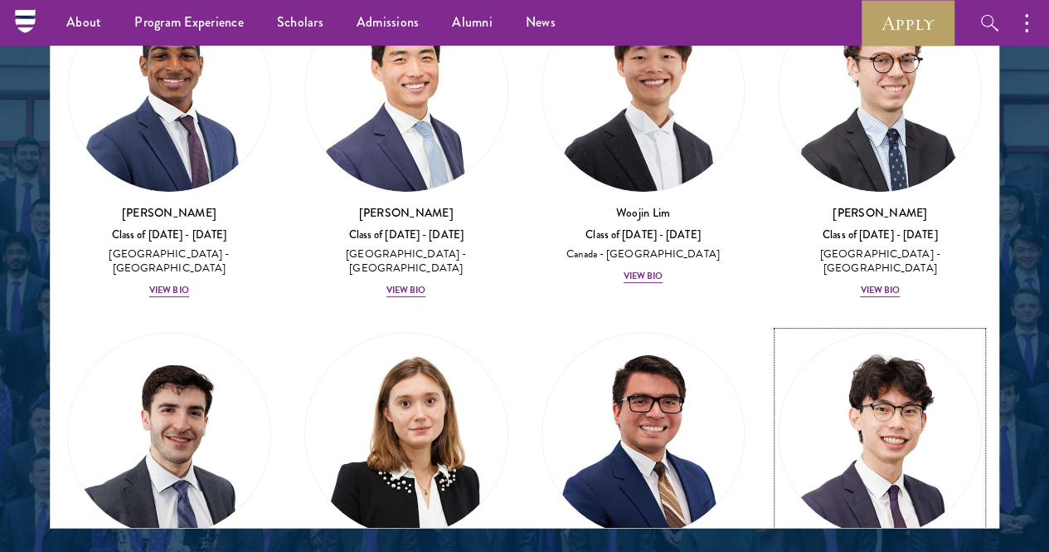
scroll to position [162, 0]
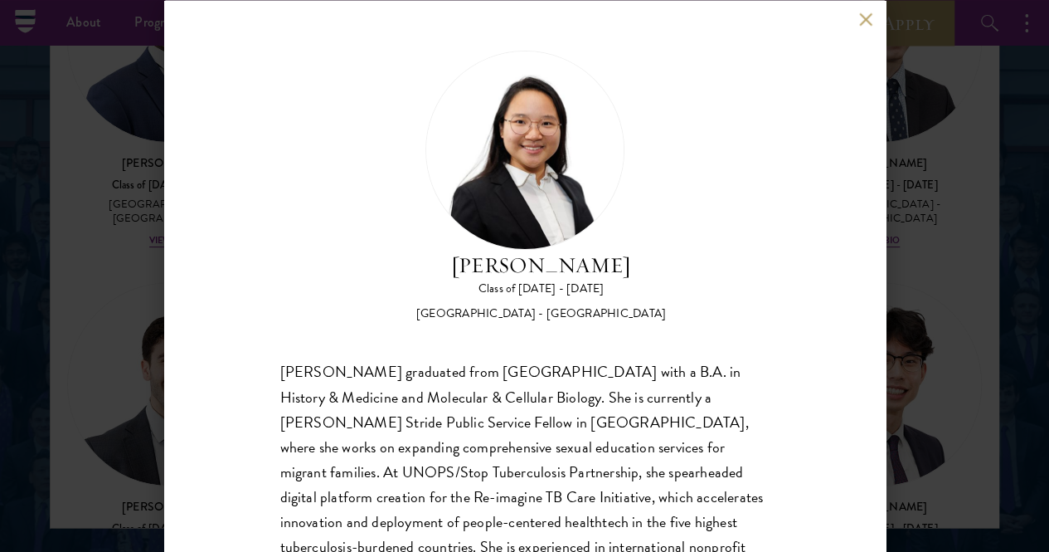
click at [865, 23] on button at bounding box center [866, 19] width 14 height 14
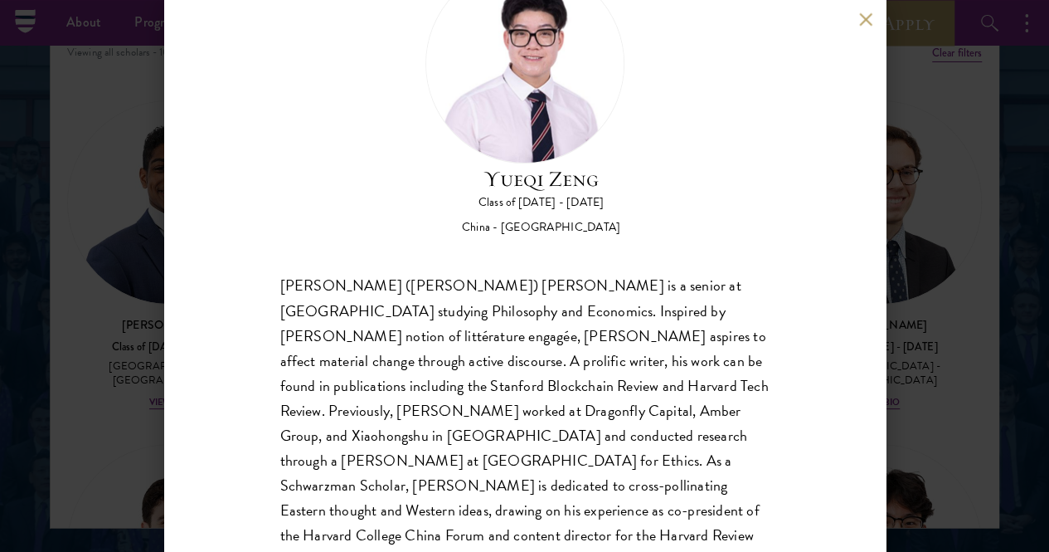
scroll to position [2215, 0]
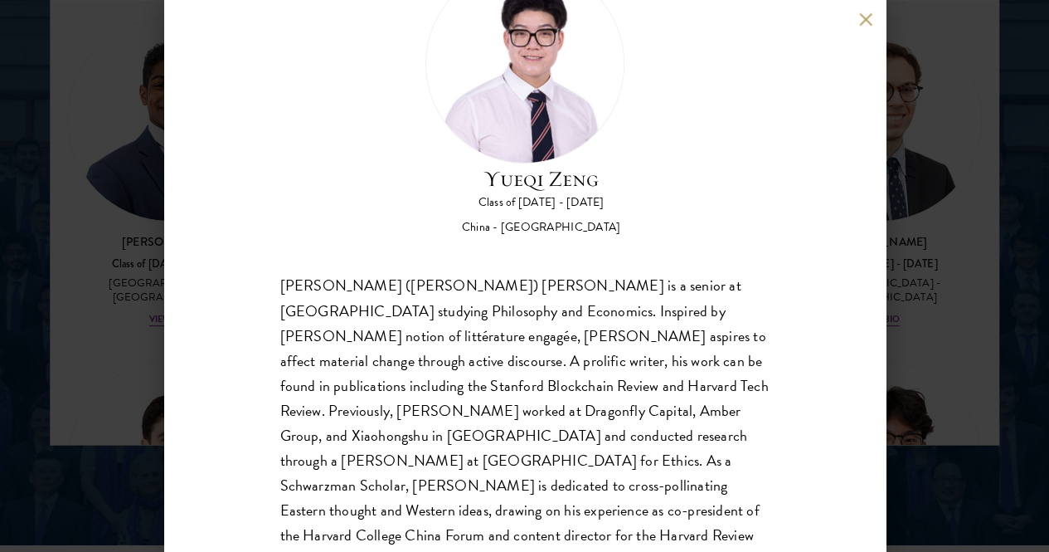
click at [989, 301] on div "[PERSON_NAME] Class of [DATE] - [DATE] [GEOGRAPHIC_DATA] - [GEOGRAPHIC_DATA] [P…" at bounding box center [524, 276] width 1049 height 552
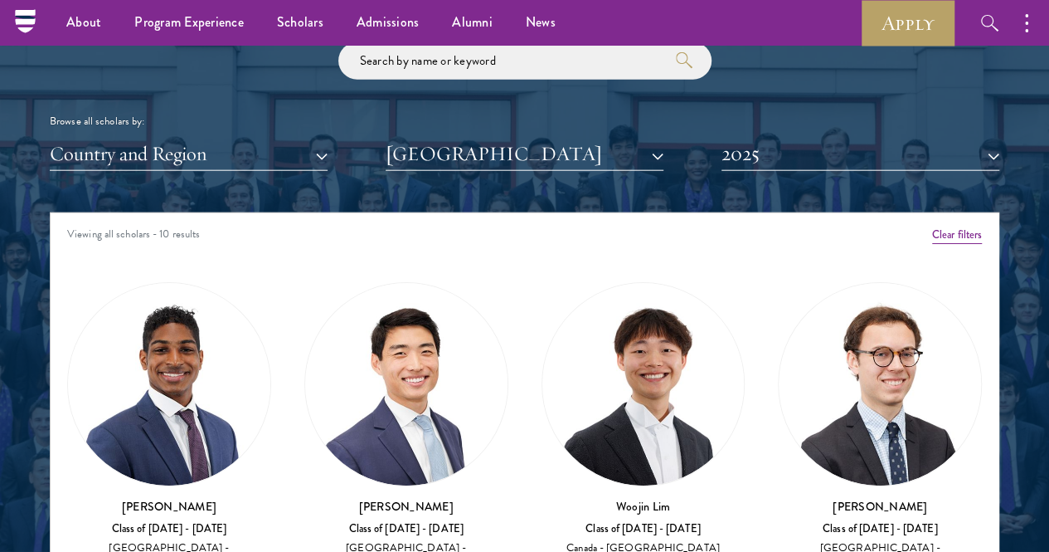
scroll to position [1868, 0]
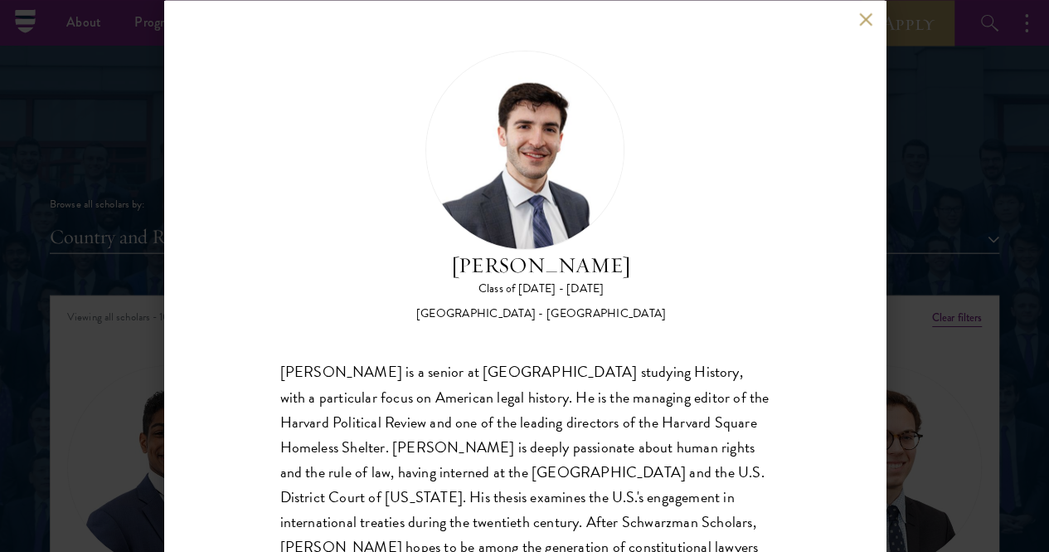
click at [867, 17] on button at bounding box center [866, 19] width 14 height 14
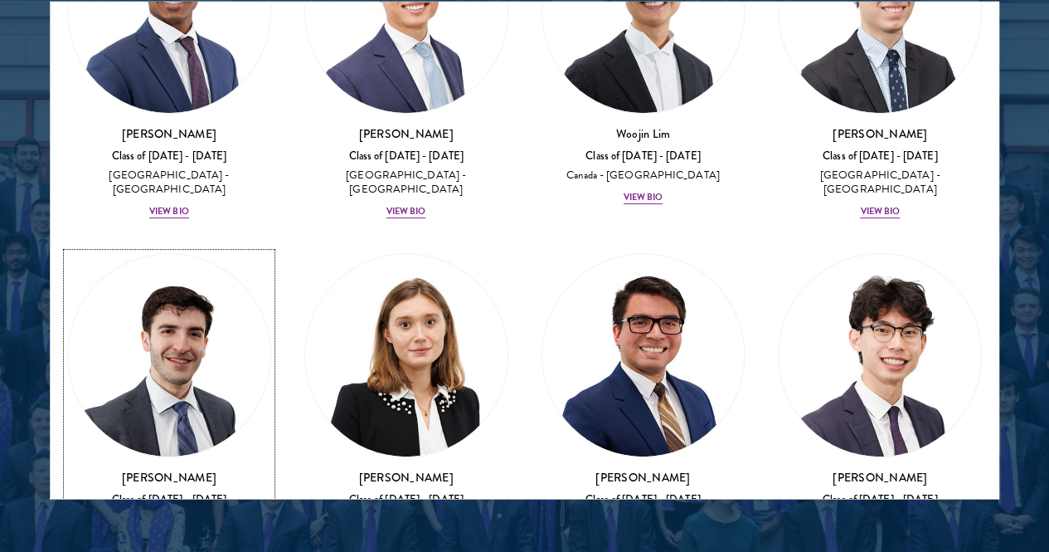
scroll to position [2244, 0]
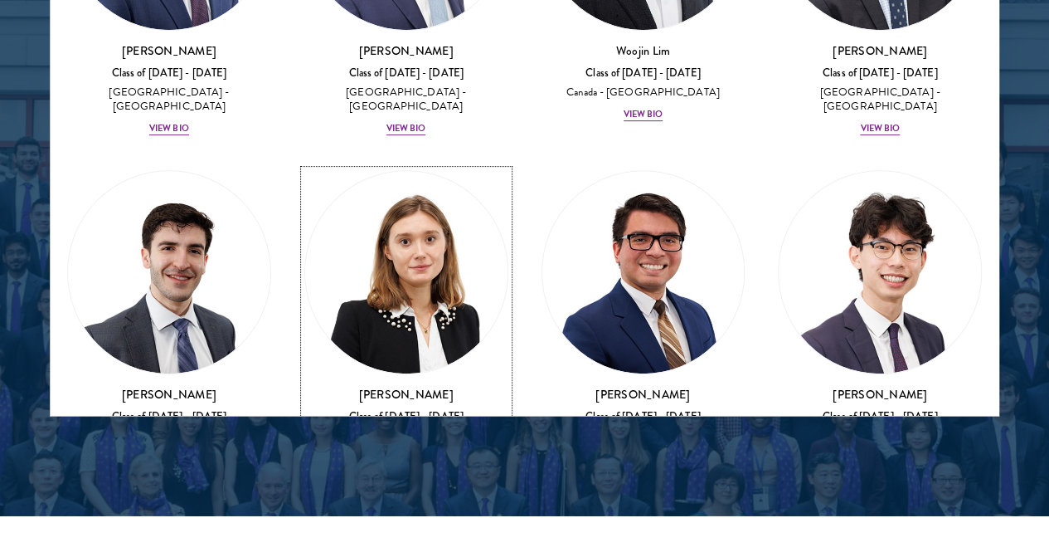
click at [305, 184] on img at bounding box center [406, 272] width 202 height 202
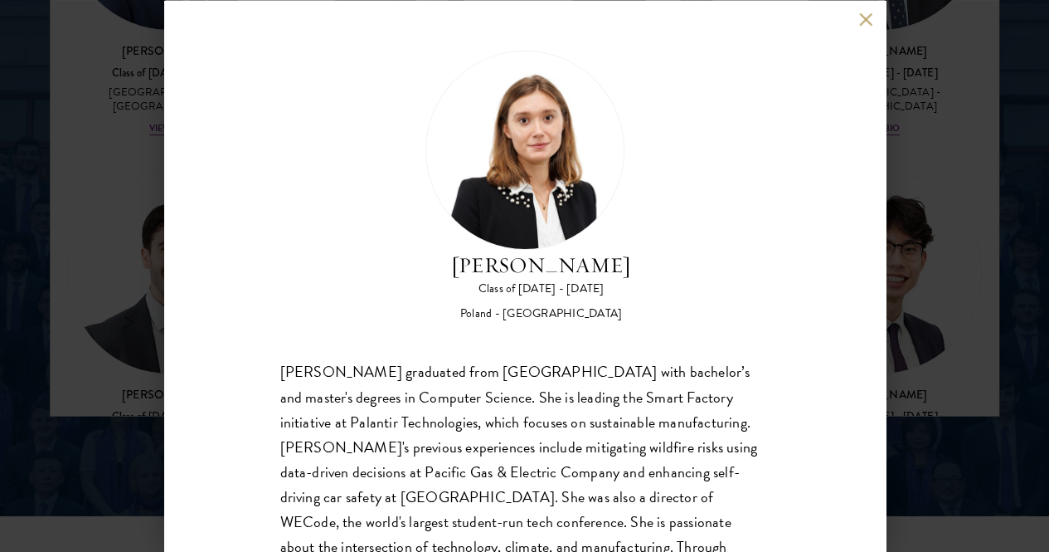
scroll to position [85, 0]
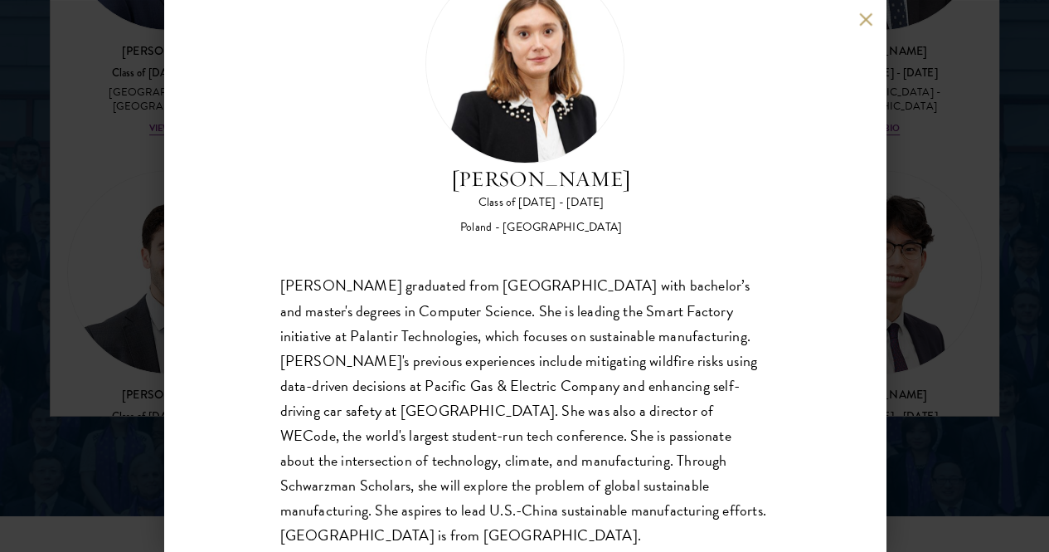
click at [868, 23] on button at bounding box center [866, 19] width 14 height 14
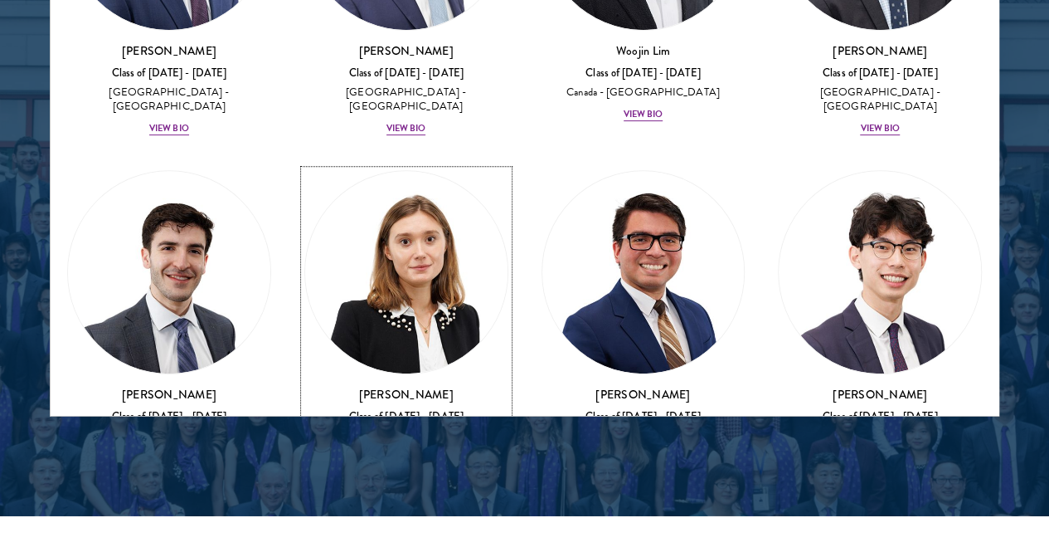
scroll to position [79, 0]
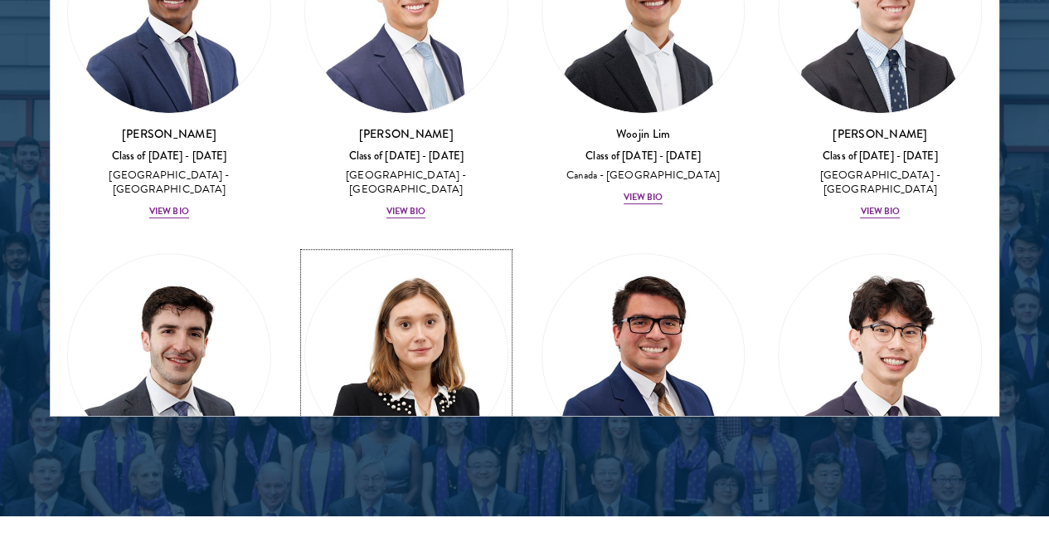
click at [305, 257] on img at bounding box center [406, 355] width 202 height 202
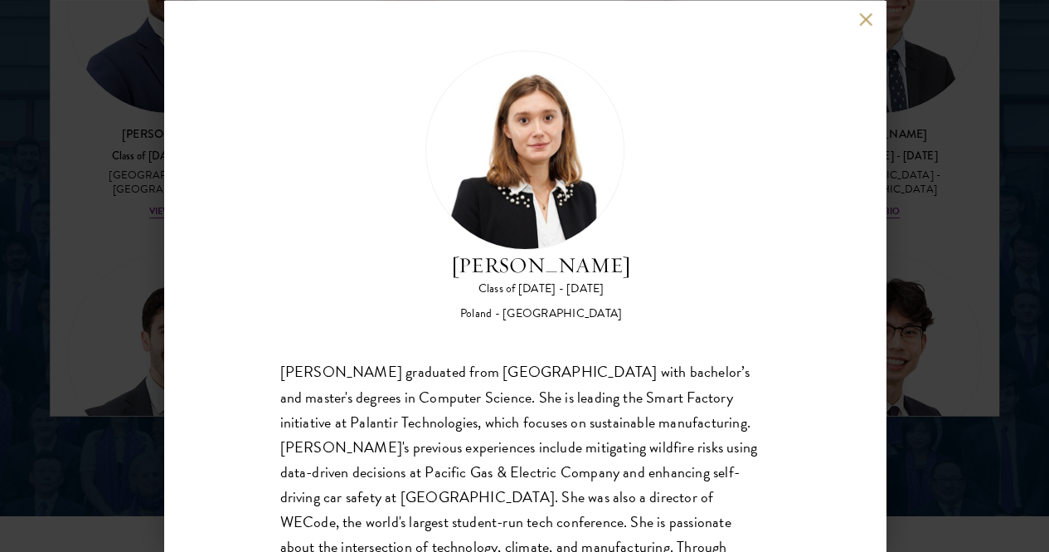
click at [98, 280] on div "[PERSON_NAME] Class of [DATE] - [DATE] [GEOGRAPHIC_DATA] - [GEOGRAPHIC_DATA] [P…" at bounding box center [524, 276] width 1049 height 552
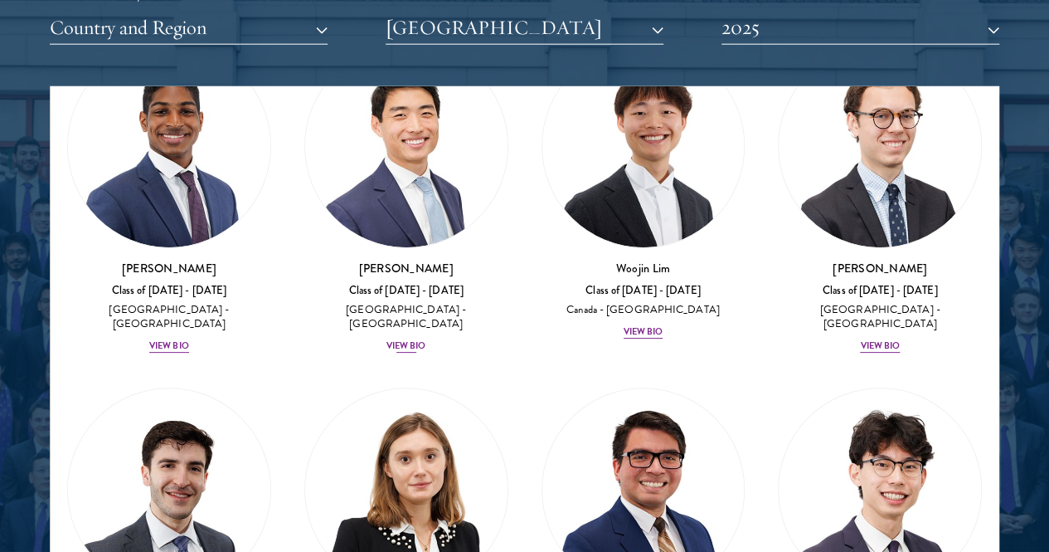
scroll to position [1745, 0]
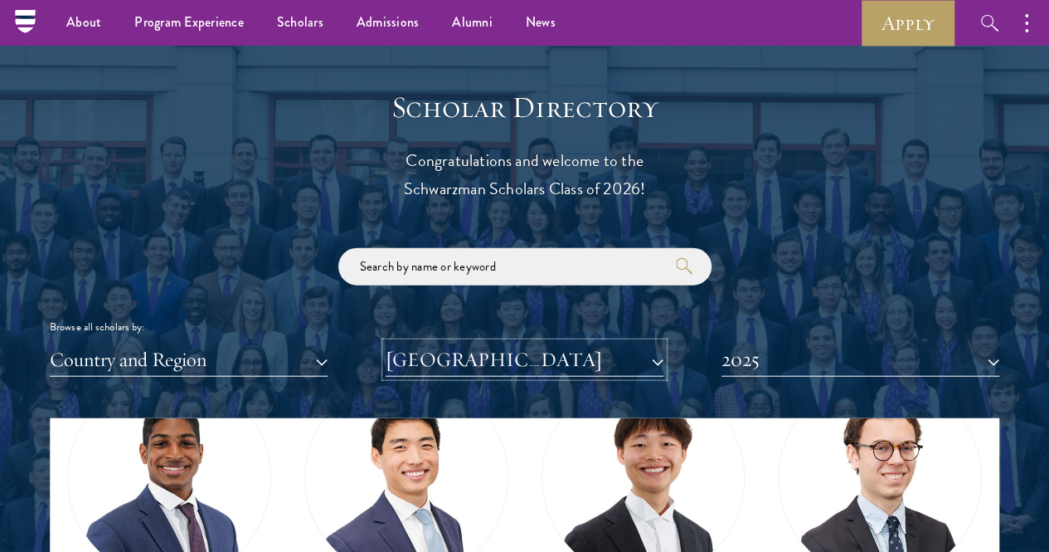
click at [513, 343] on button "[GEOGRAPHIC_DATA]" at bounding box center [525, 360] width 278 height 34
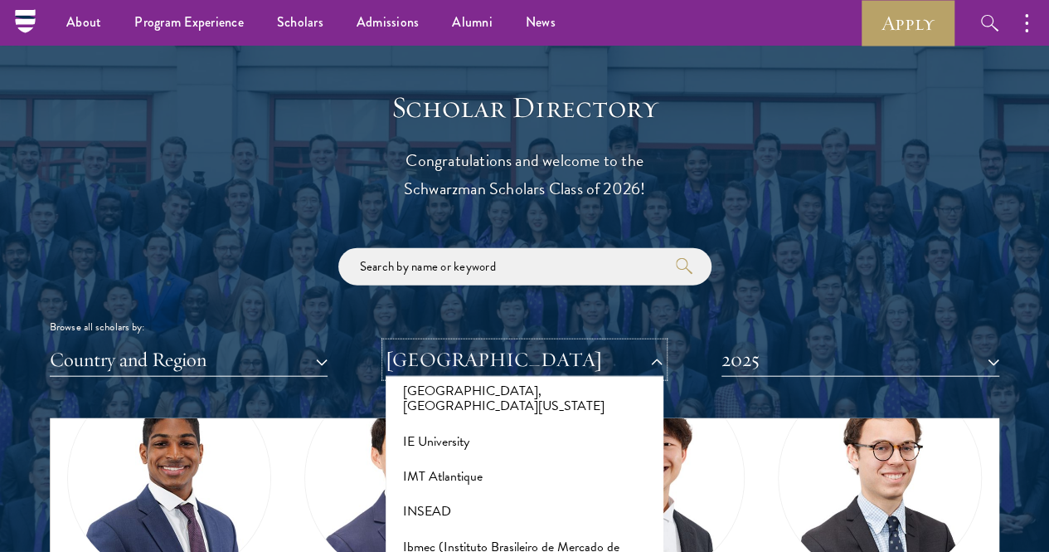
scroll to position [5312, 0]
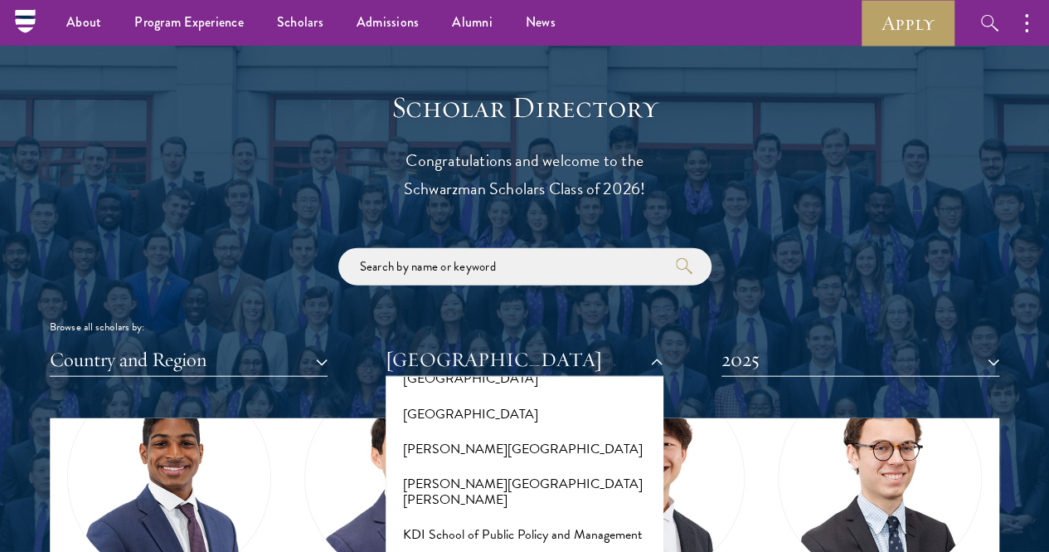
click at [740, 366] on div "Scholar Directory Congratulations and welcome to the Schwarzman Scholars Class …" at bounding box center [525, 503] width 950 height 826
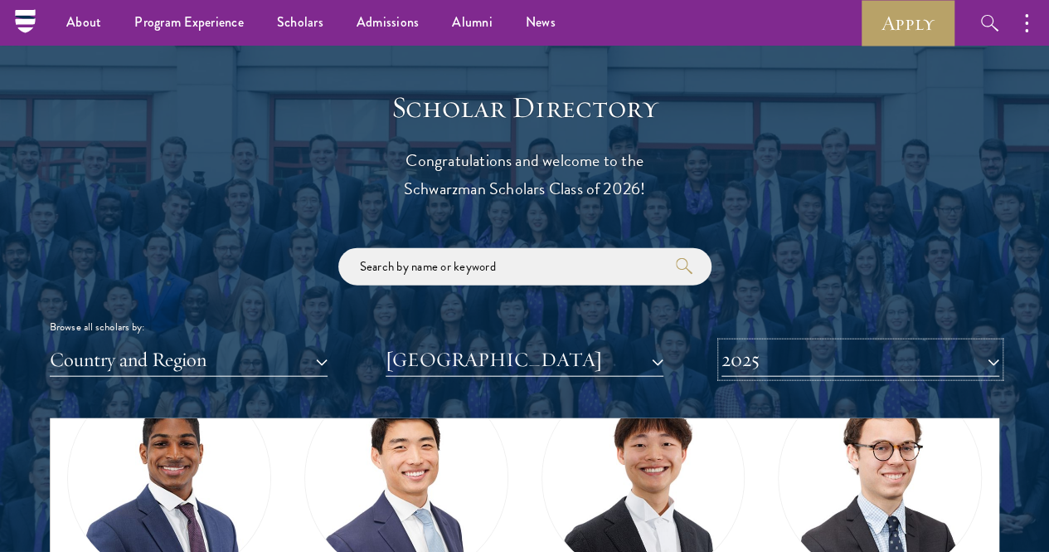
click at [756, 343] on button "2025" at bounding box center [861, 360] width 278 height 34
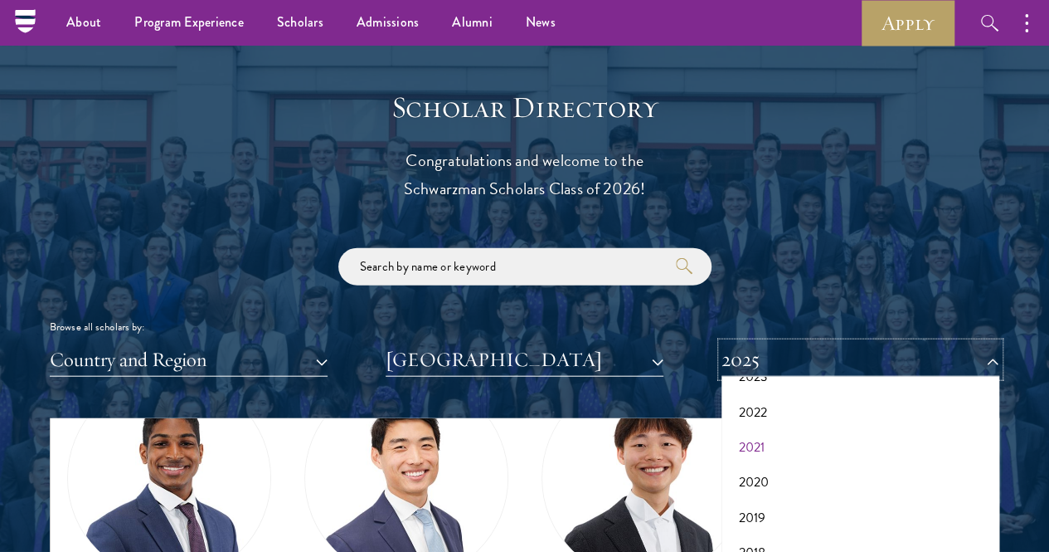
scroll to position [0, 0]
click at [758, 425] on button "2026" at bounding box center [861, 442] width 268 height 35
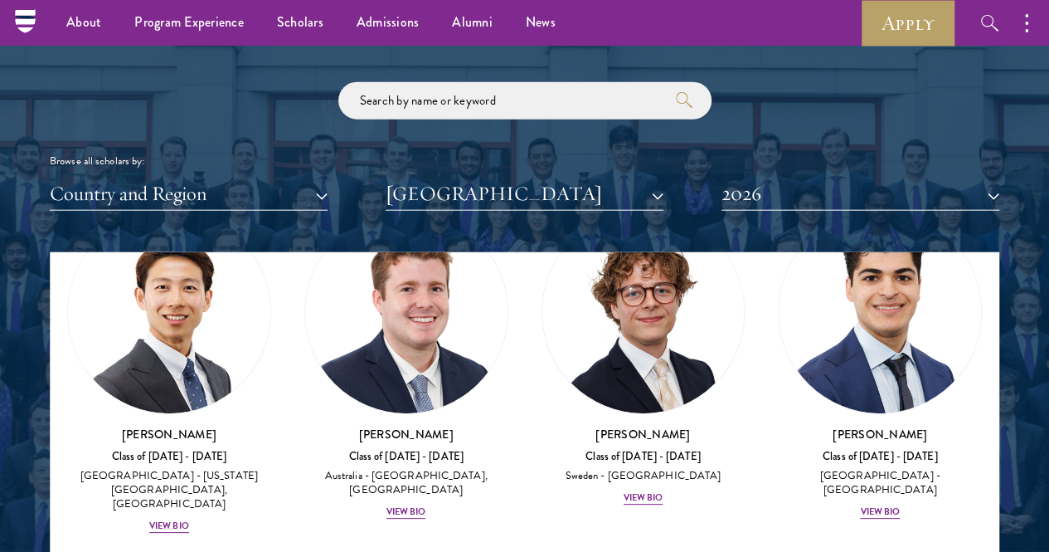
scroll to position [2326, 0]
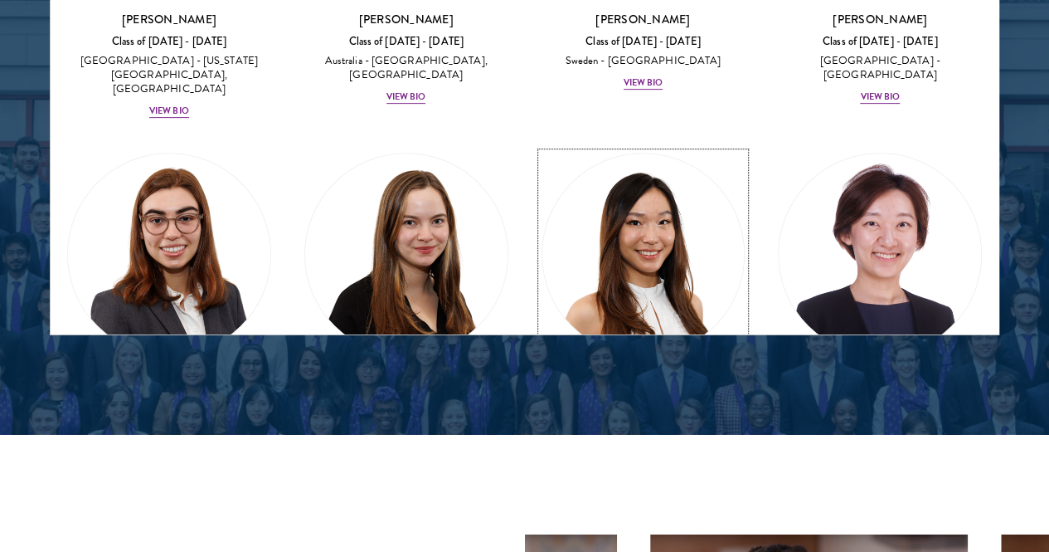
click at [542, 153] on img at bounding box center [643, 254] width 202 height 202
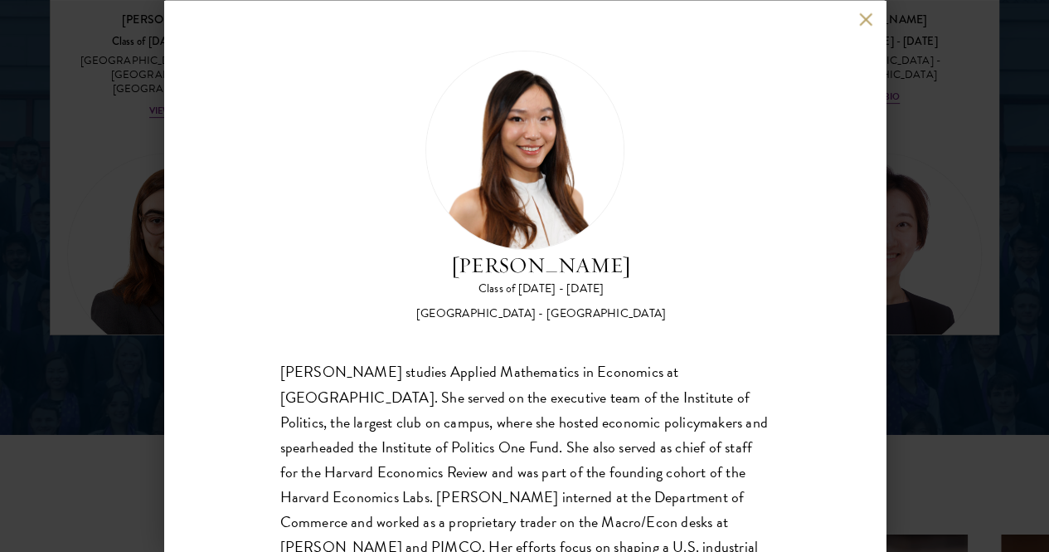
click at [957, 128] on div "[PERSON_NAME] Class of [DATE] - [DATE] [GEOGRAPHIC_DATA] - [GEOGRAPHIC_DATA] [P…" at bounding box center [524, 276] width 1049 height 552
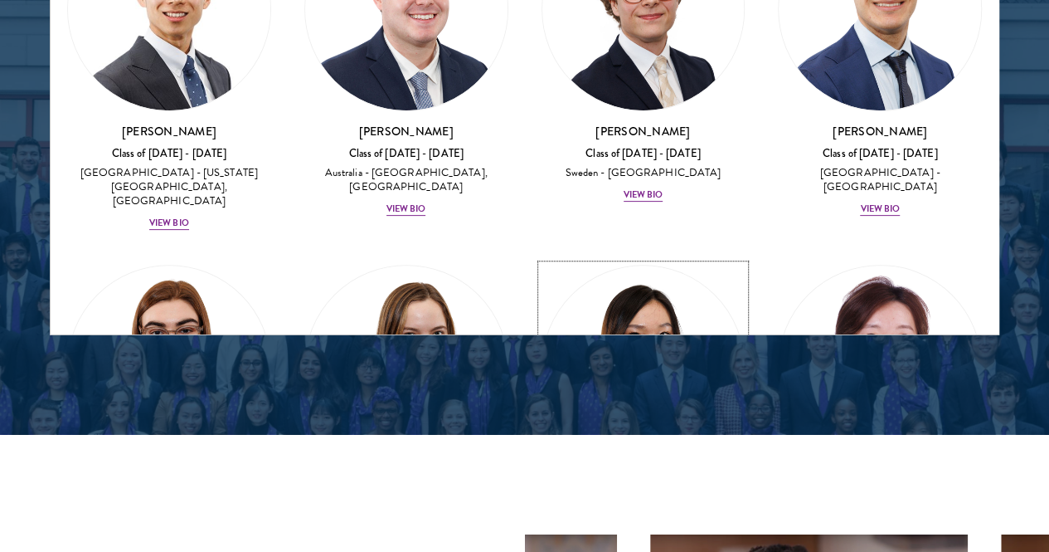
scroll to position [2077, 0]
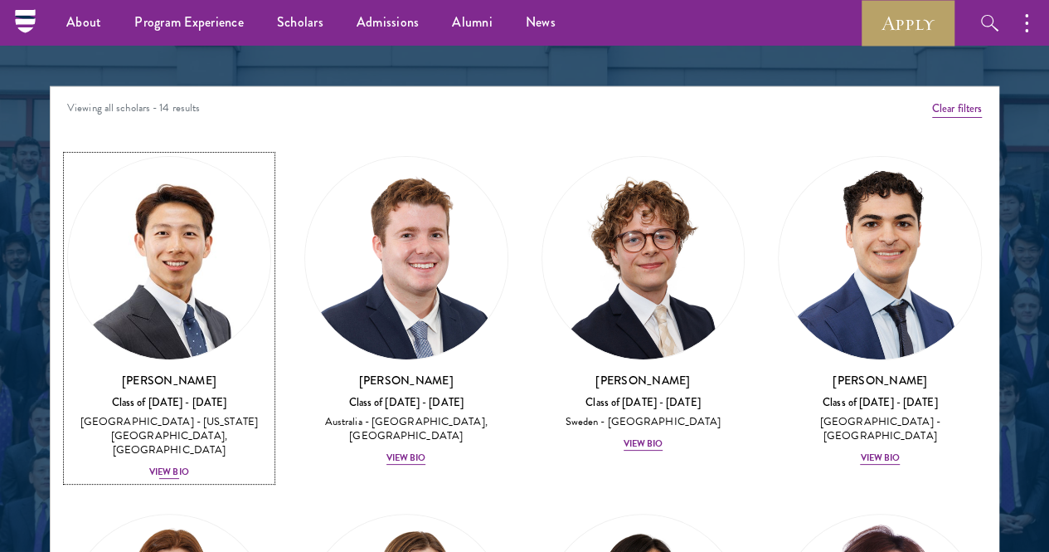
click at [246, 176] on img at bounding box center [169, 258] width 202 height 202
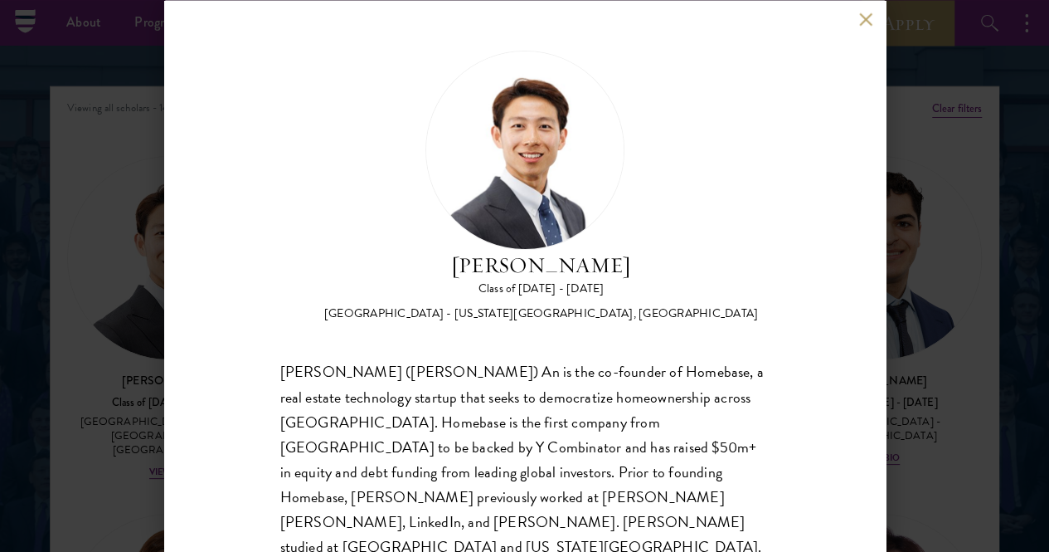
click at [866, 29] on div "[PERSON_NAME] Class of [DATE] - [DATE] [GEOGRAPHIC_DATA] - [US_STATE][GEOGRAPHI…" at bounding box center [525, 276] width 722 height 552
click at [861, 20] on button at bounding box center [866, 19] width 14 height 14
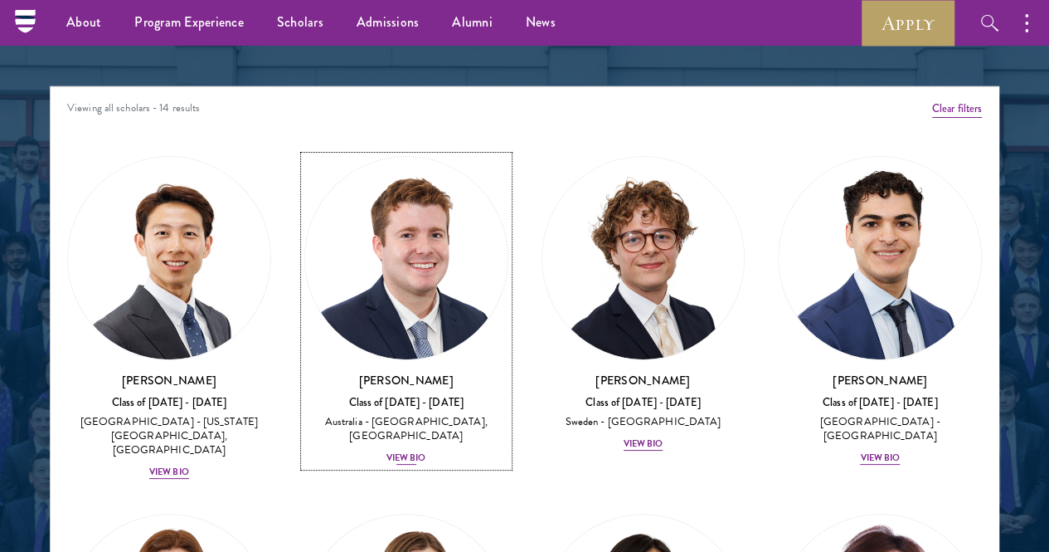
click at [356, 191] on img at bounding box center [406, 258] width 202 height 202
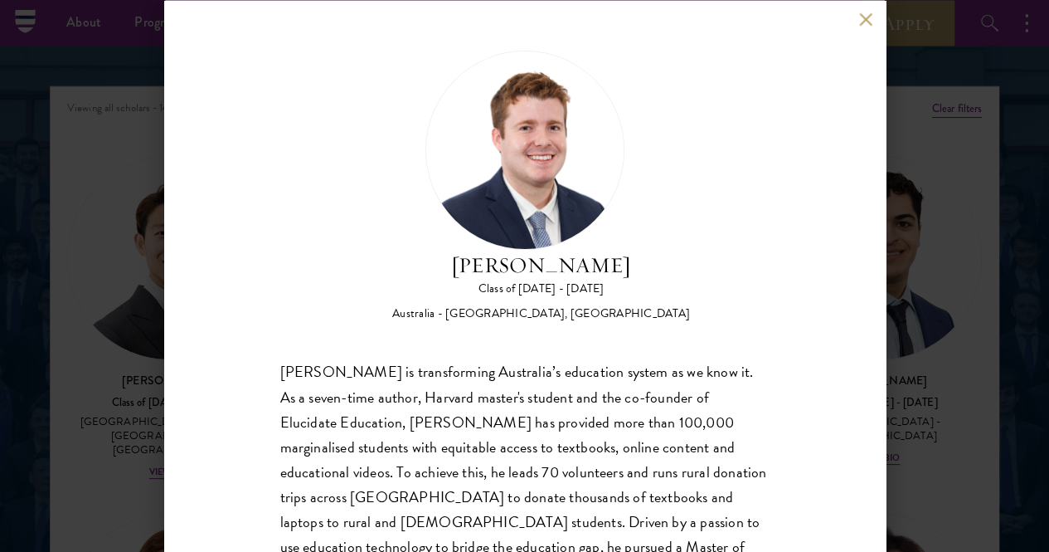
click at [868, 21] on button at bounding box center [866, 19] width 14 height 14
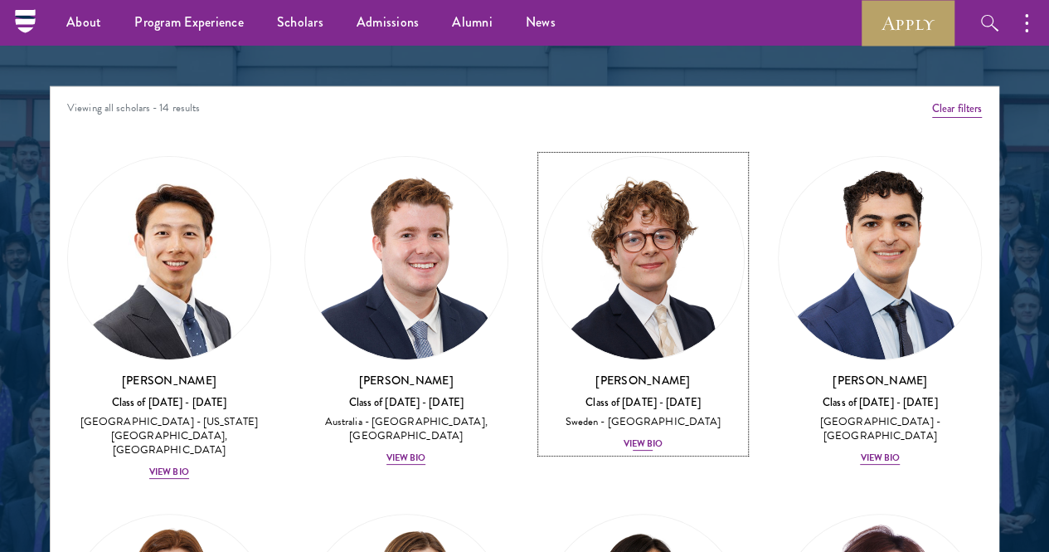
click at [551, 182] on img at bounding box center [643, 258] width 202 height 202
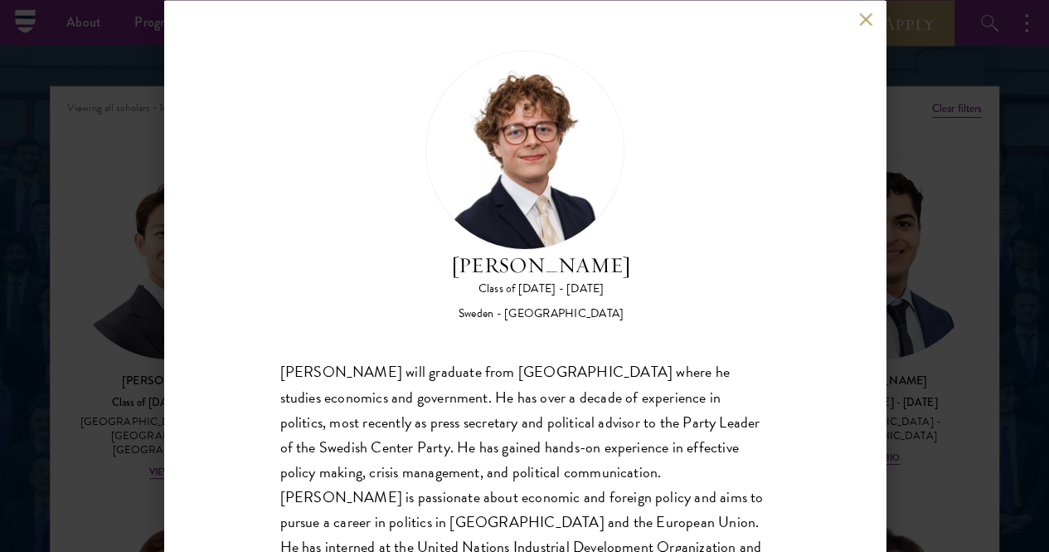
click at [856, 4] on div "[PERSON_NAME] Class of [DATE] - [DATE] [GEOGRAPHIC_DATA] - [GEOGRAPHIC_DATA] [P…" at bounding box center [525, 276] width 722 height 552
click at [858, 9] on div "[PERSON_NAME] Class of [DATE] - [DATE] [GEOGRAPHIC_DATA] - [GEOGRAPHIC_DATA] [P…" at bounding box center [525, 276] width 722 height 552
click at [861, 29] on div "[PERSON_NAME] Class of [DATE] - [DATE] [GEOGRAPHIC_DATA] - [GEOGRAPHIC_DATA] [P…" at bounding box center [525, 276] width 722 height 552
click at [871, 7] on div "[PERSON_NAME] Class of [DATE] - [DATE] [GEOGRAPHIC_DATA] - [GEOGRAPHIC_DATA] [P…" at bounding box center [525, 276] width 722 height 552
click at [861, 18] on button at bounding box center [866, 19] width 14 height 14
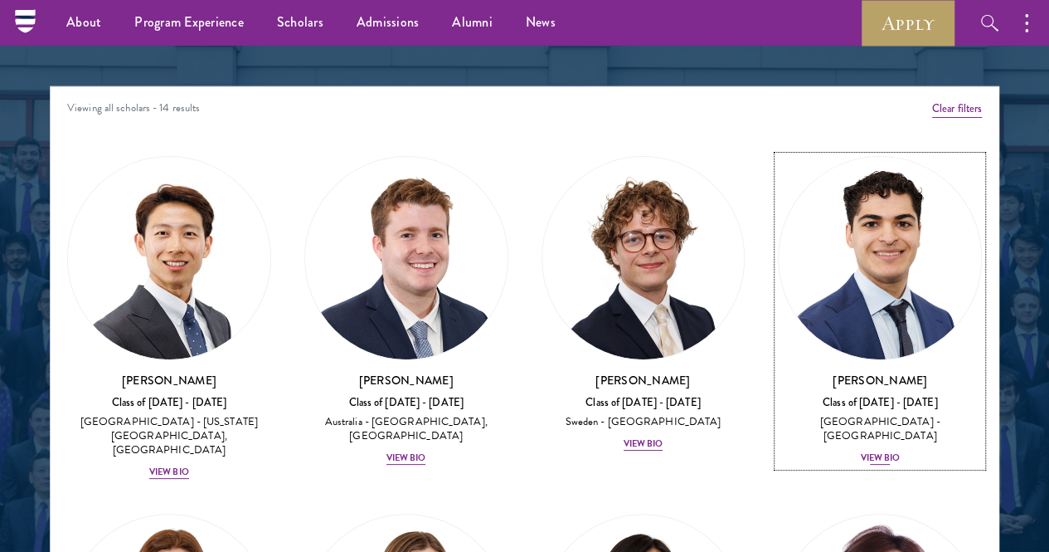
click at [778, 156] on link "[PERSON_NAME] Class of [DATE] - [DATE] [GEOGRAPHIC_DATA] - [GEOGRAPHIC_DATA] Vi…" at bounding box center [880, 311] width 204 height 310
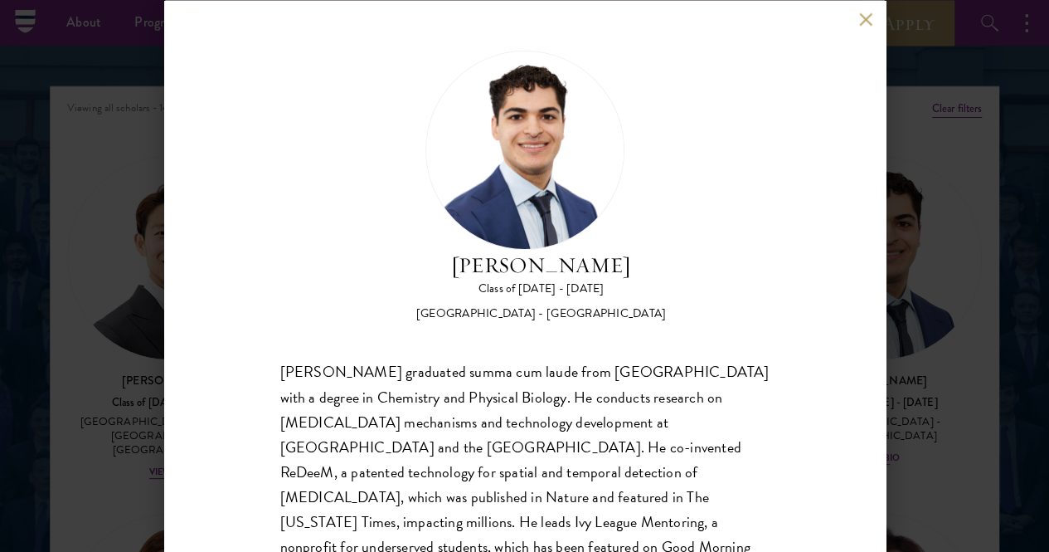
scroll to position [85, 0]
